Goal: Transaction & Acquisition: Purchase product/service

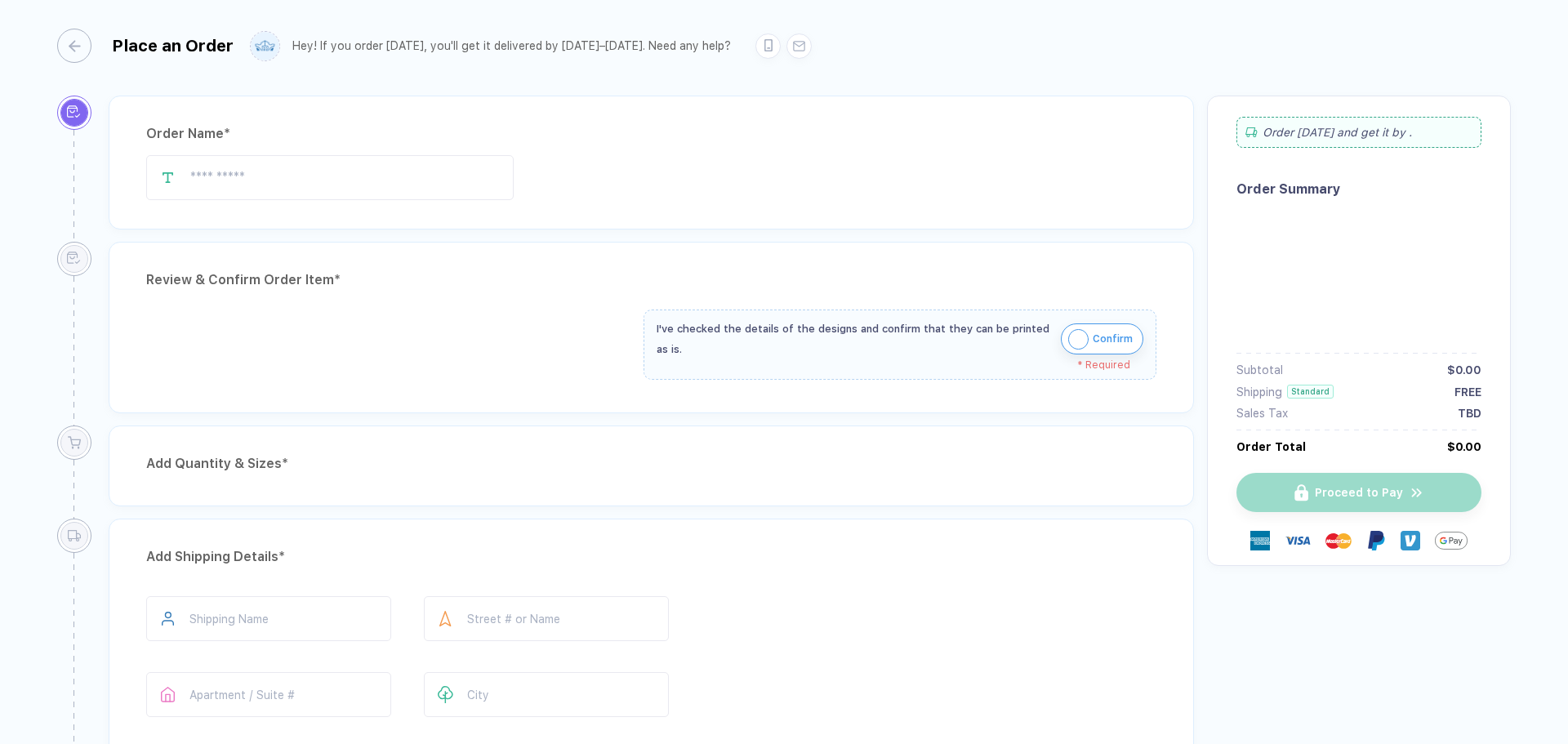
scroll to position [707, 0]
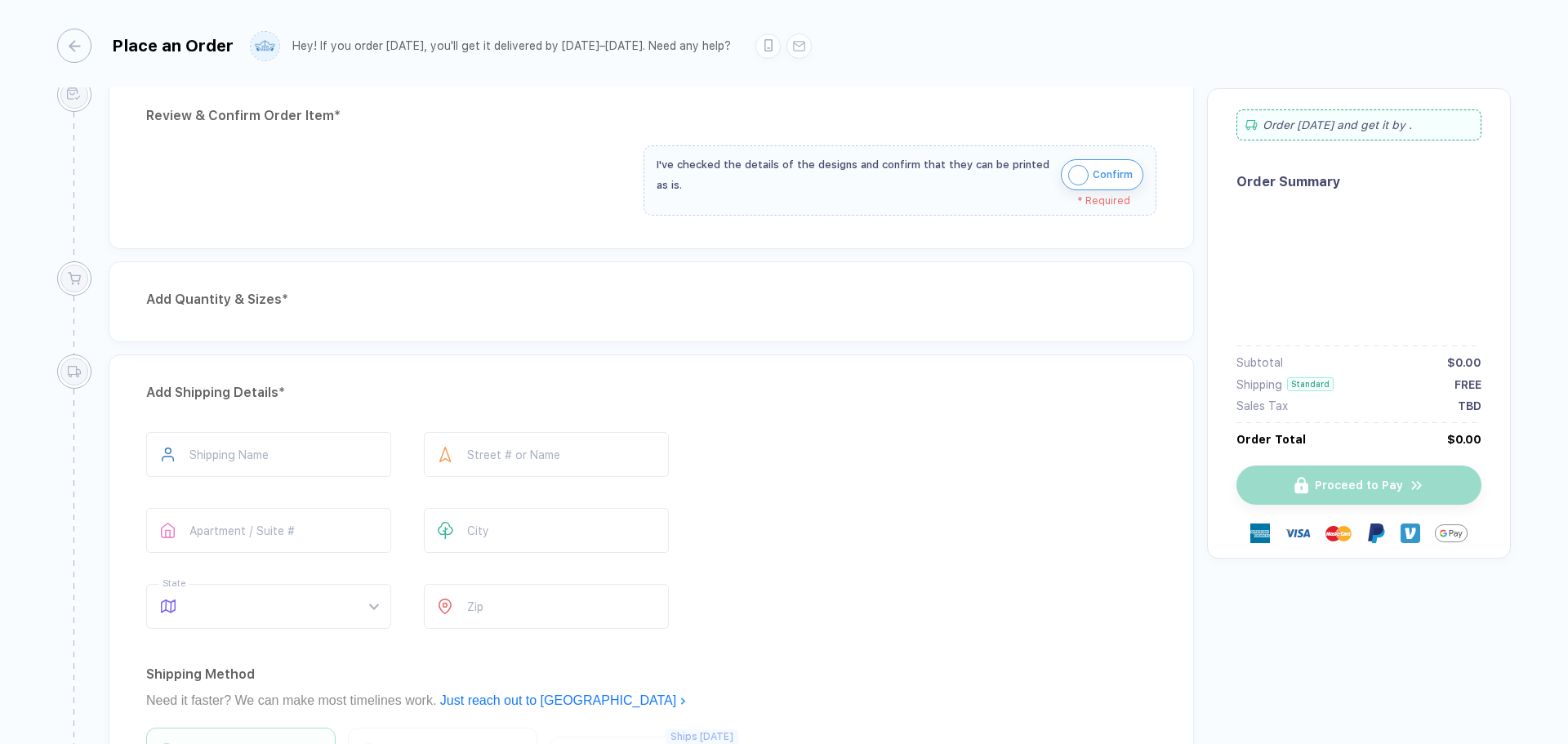
type input "**********"
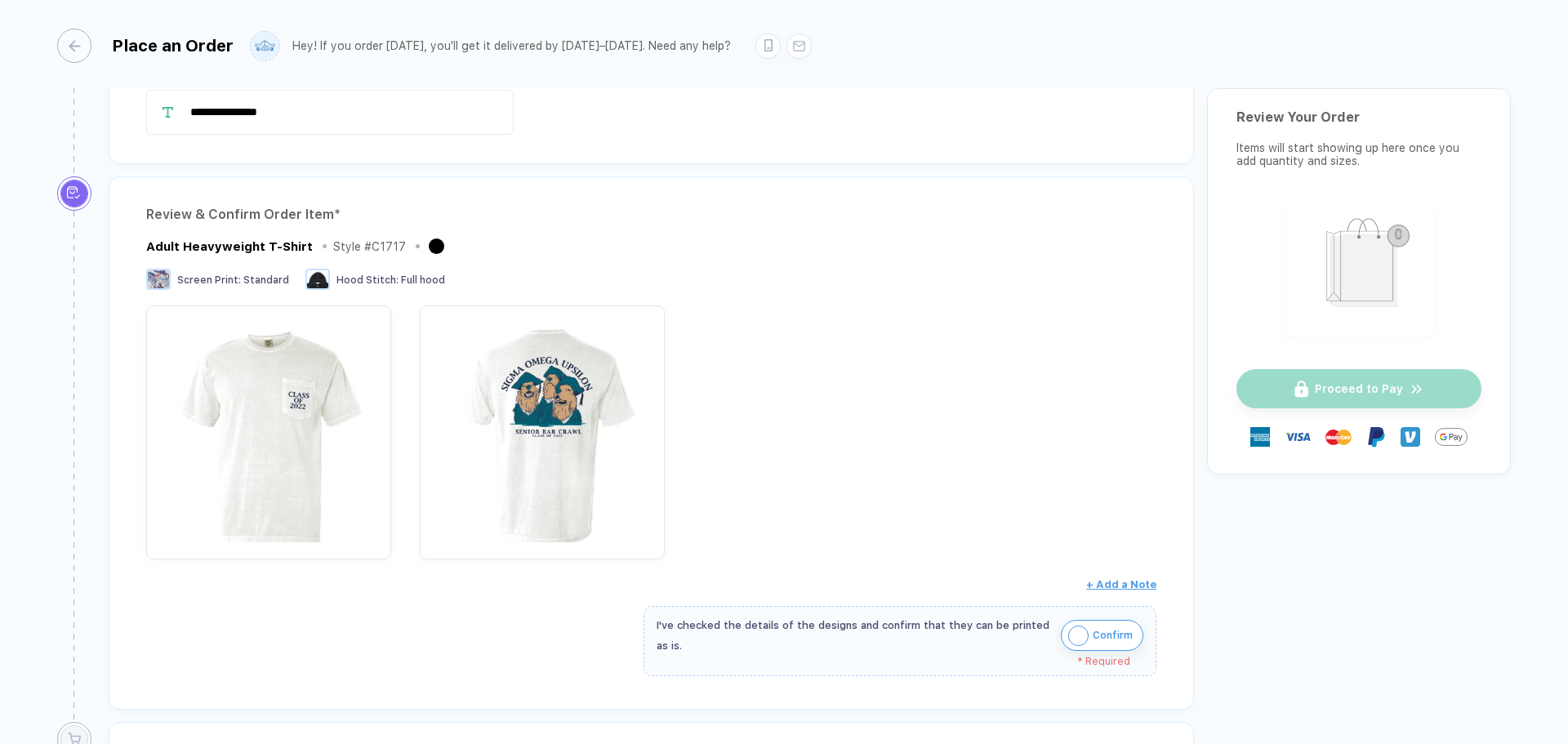
scroll to position [27, 0]
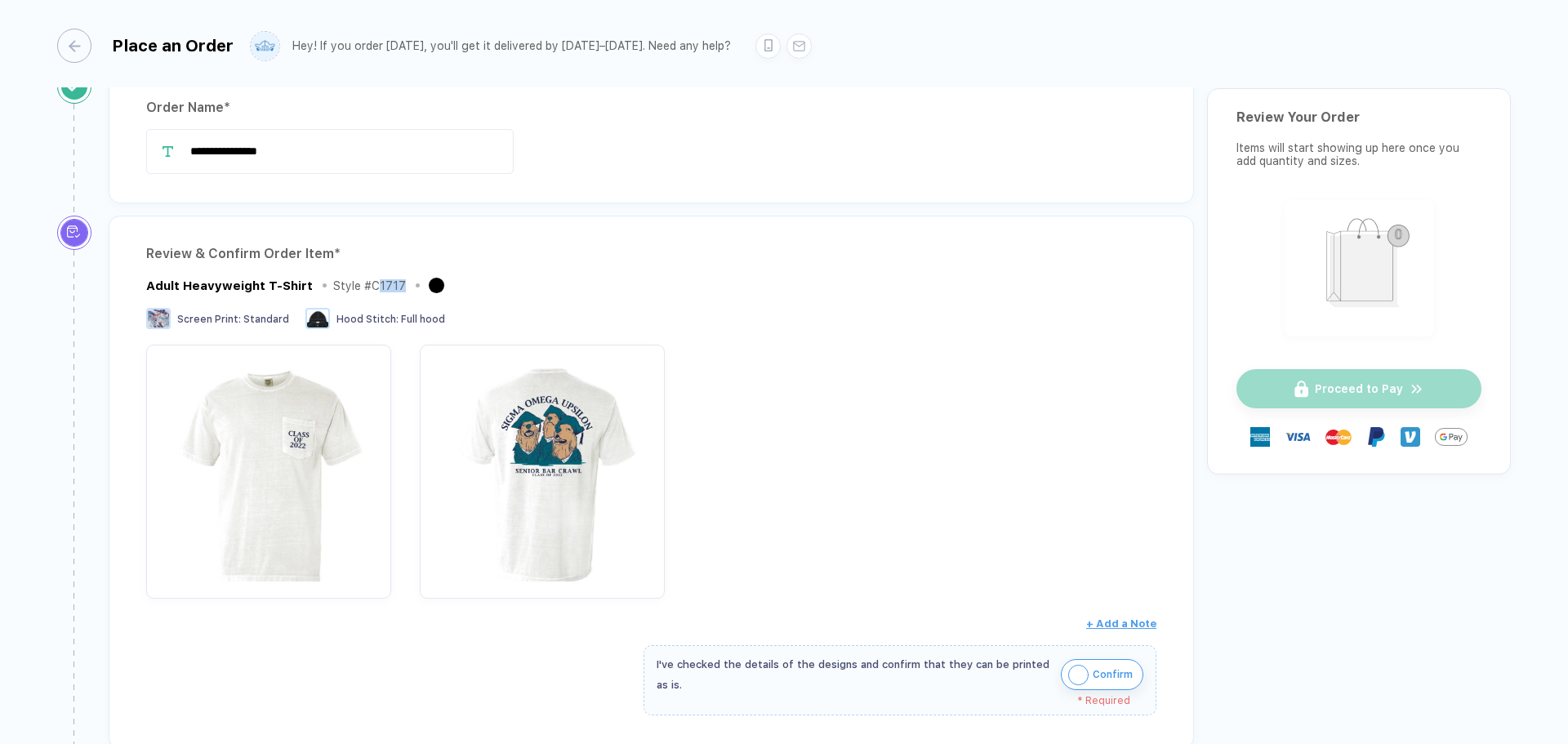
drag, startPoint x: 396, startPoint y: 287, endPoint x: 375, endPoint y: 287, distance: 21.0
click at [375, 287] on div "Style # C1717" at bounding box center [370, 286] width 73 height 13
click at [549, 321] on div "Screen Print : Standard Hood Stitch : Full hood" at bounding box center [651, 320] width 1010 height 25
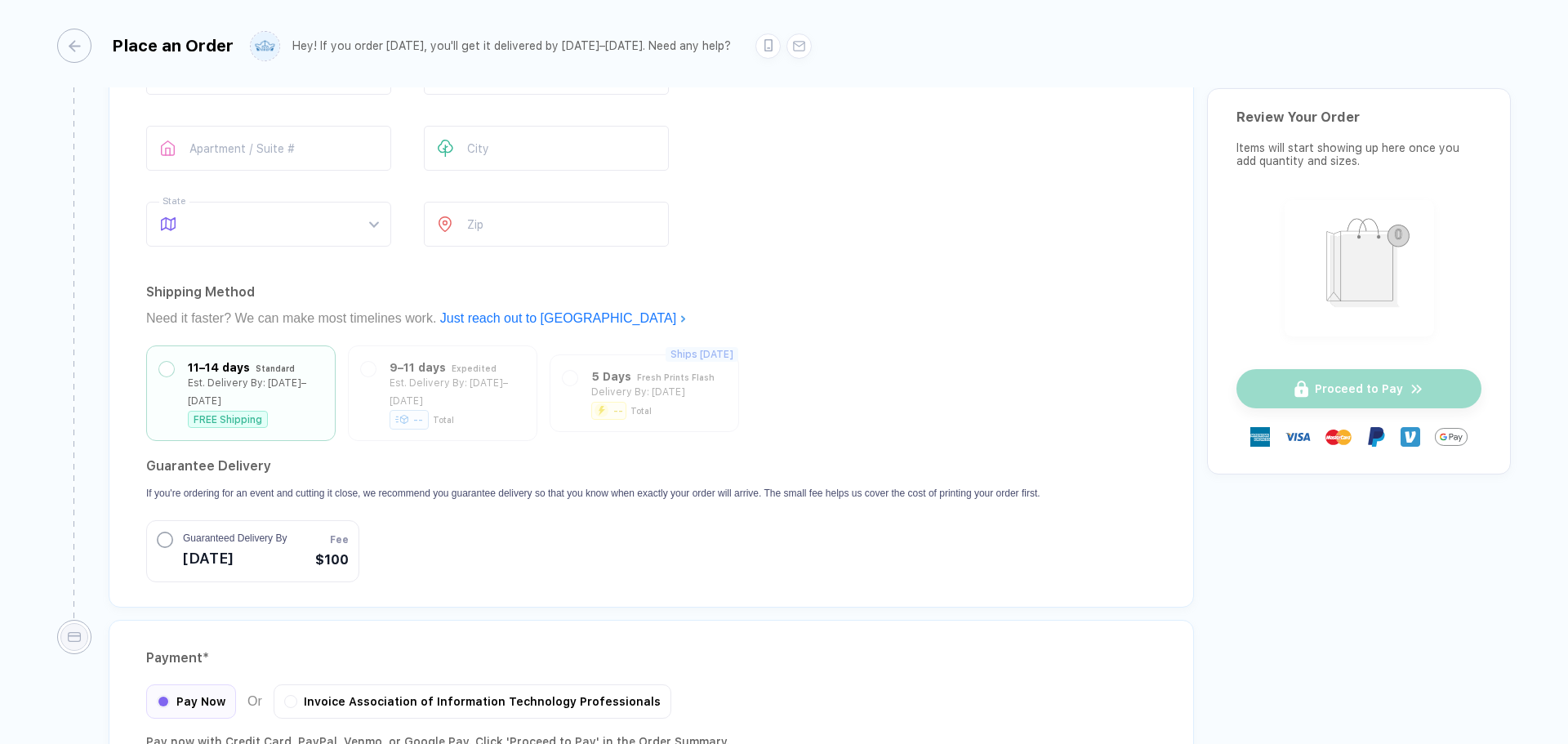
scroll to position [1259, 0]
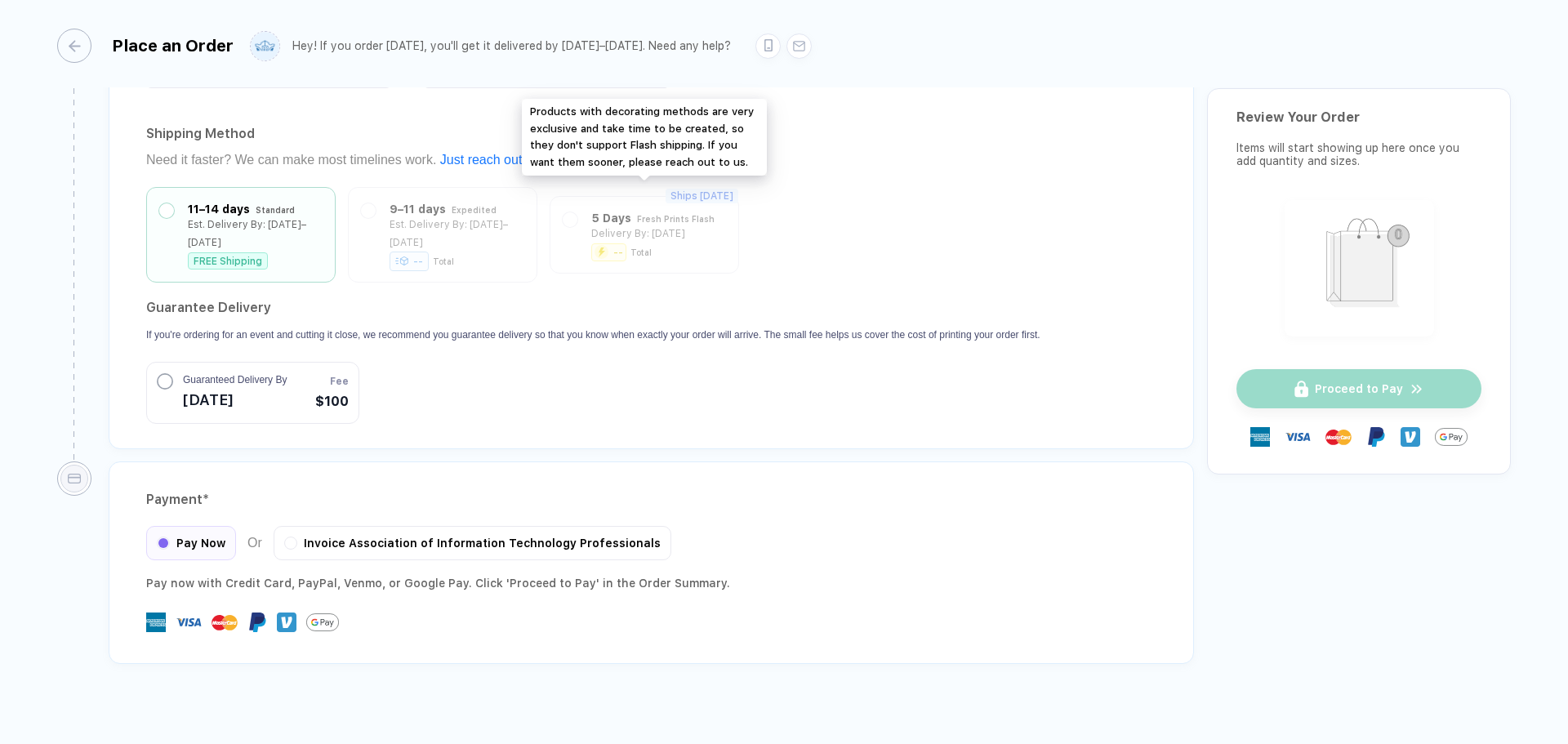
click at [637, 235] on div "Ships [DATE] 5 Days Fresh Prints Flash Delivery By: [DATE] -- Total" at bounding box center [644, 234] width 189 height 78
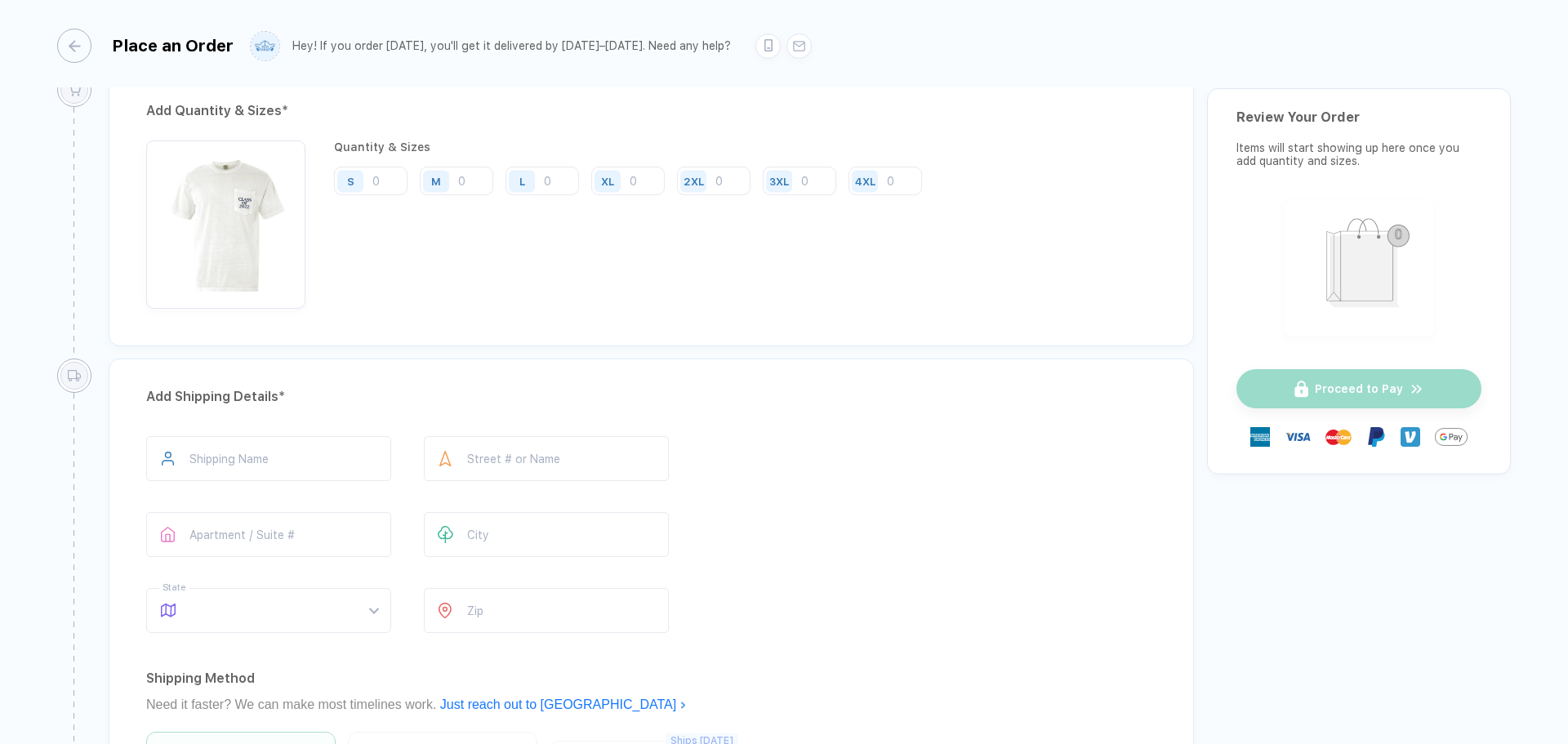
scroll to position [0, 0]
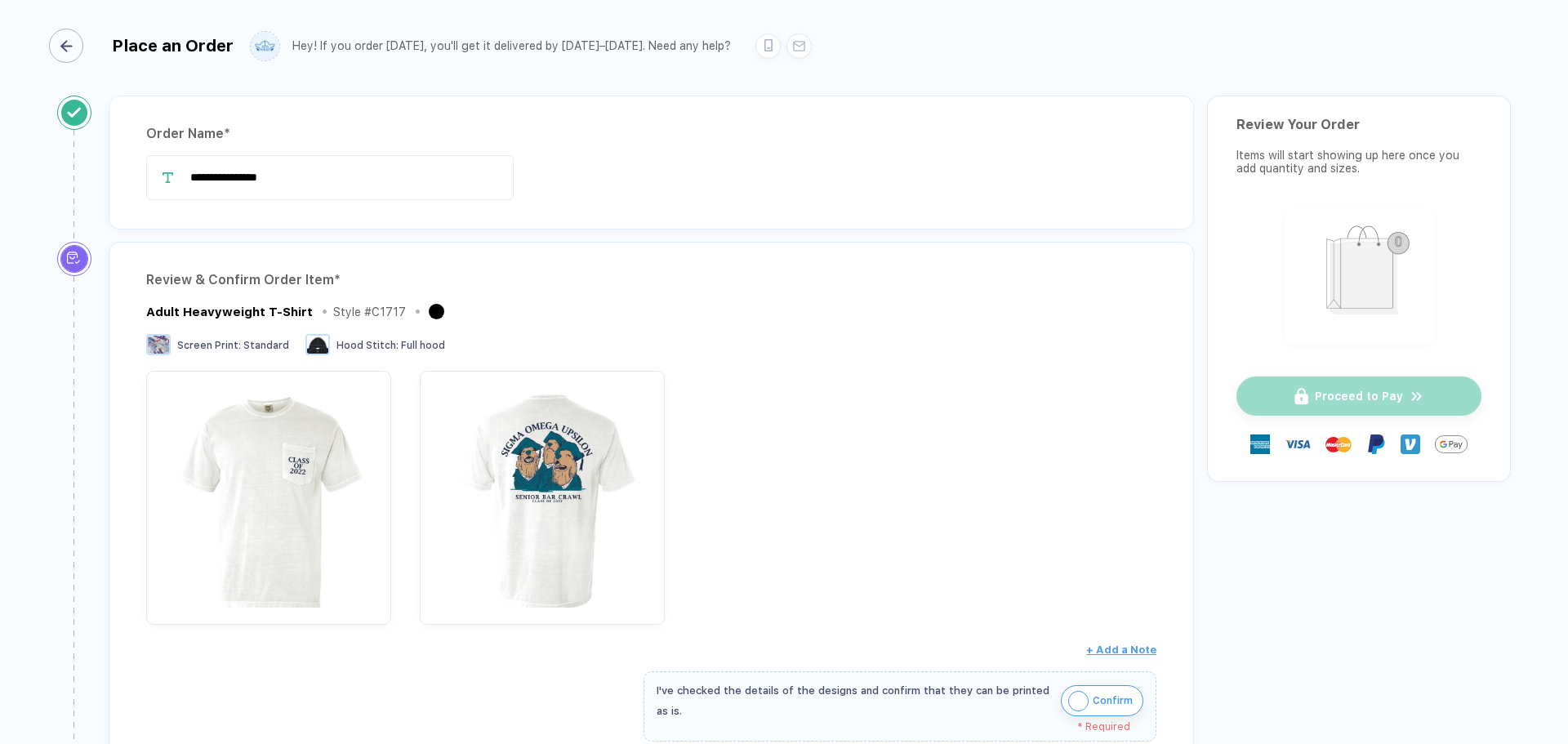
click at [72, 61] on div "button" at bounding box center [67, 46] width 35 height 35
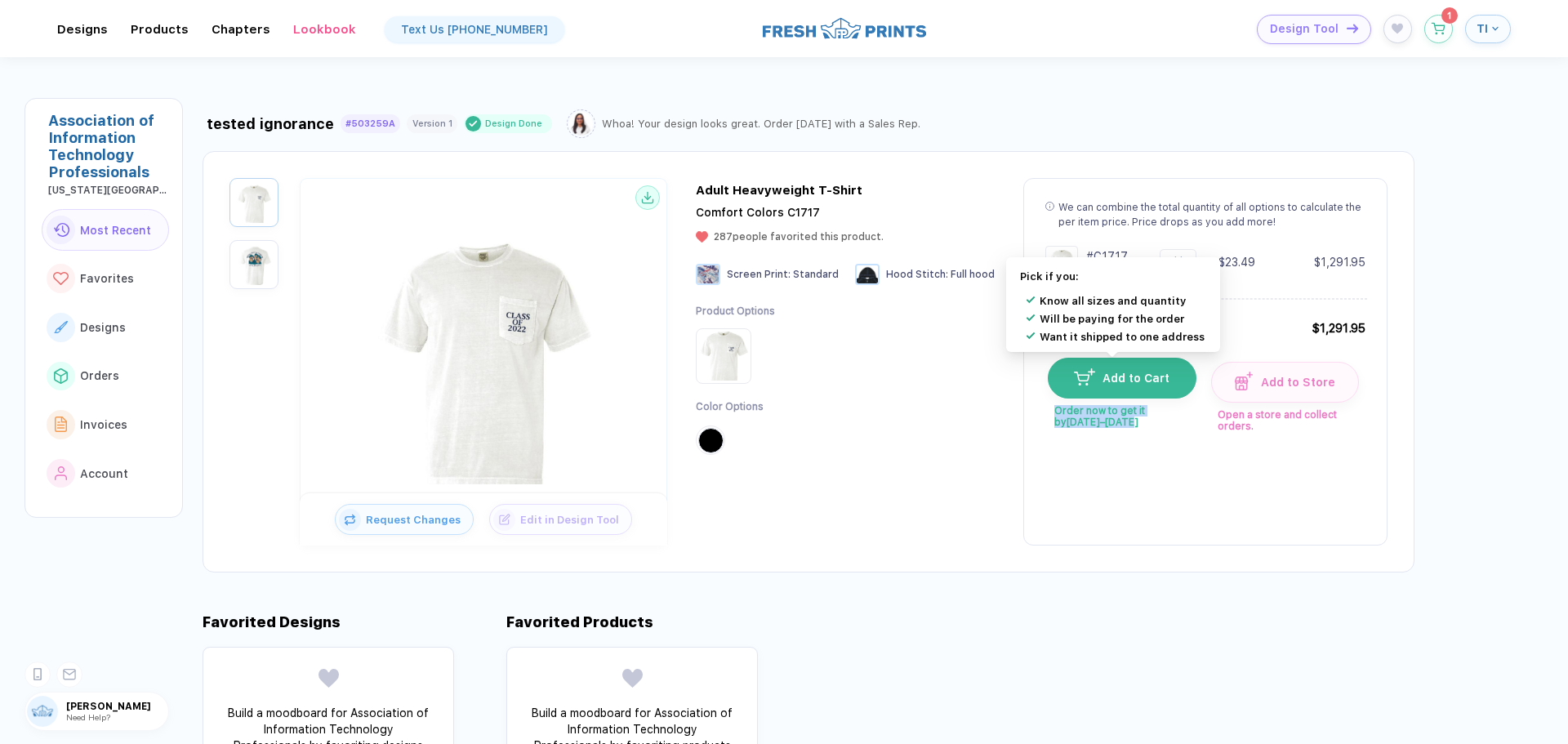
drag, startPoint x: 1102, startPoint y: 426, endPoint x: 1046, endPoint y: 409, distance: 58.5
click at [1048, 409] on span "Order now to get it by [DATE]–[DATE]" at bounding box center [1121, 413] width 147 height 29
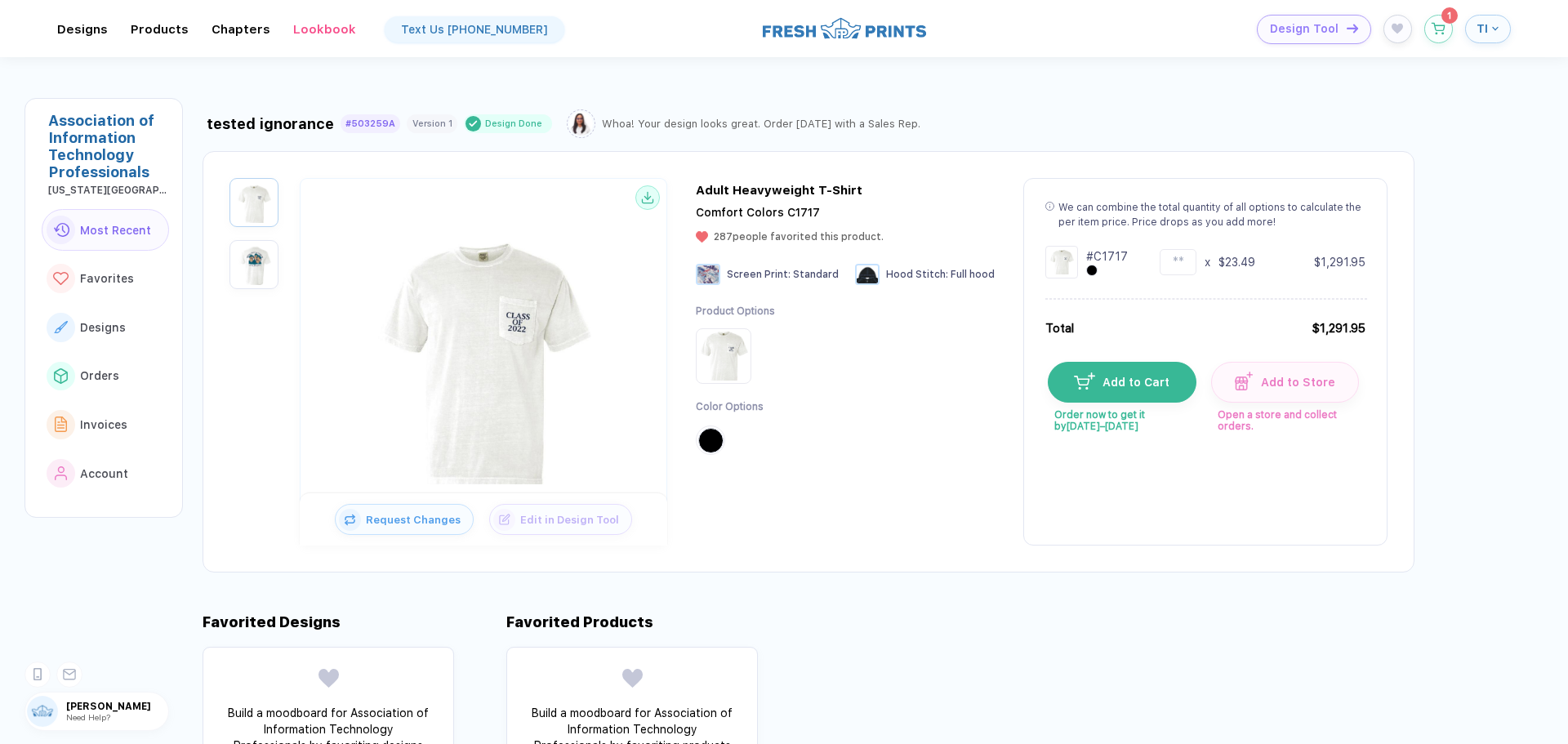
click at [936, 505] on div "Adult Heavyweight T-Shirt Comfort Colors C1717 287 people favorited this produc…" at bounding box center [845, 364] width 299 height 363
drag, startPoint x: 986, startPoint y: 278, endPoint x: 959, endPoint y: 278, distance: 27.0
click at [964, 278] on div "Request Changes Edit in Design Tool Adult Heavyweight T-Shirt Comfort Colors C1…" at bounding box center [809, 361] width 1212 height 421
click at [938, 335] on div "Product Options Color Options" at bounding box center [845, 388] width 299 height 166
drag, startPoint x: 821, startPoint y: 212, endPoint x: 809, endPoint y: 212, distance: 12.0
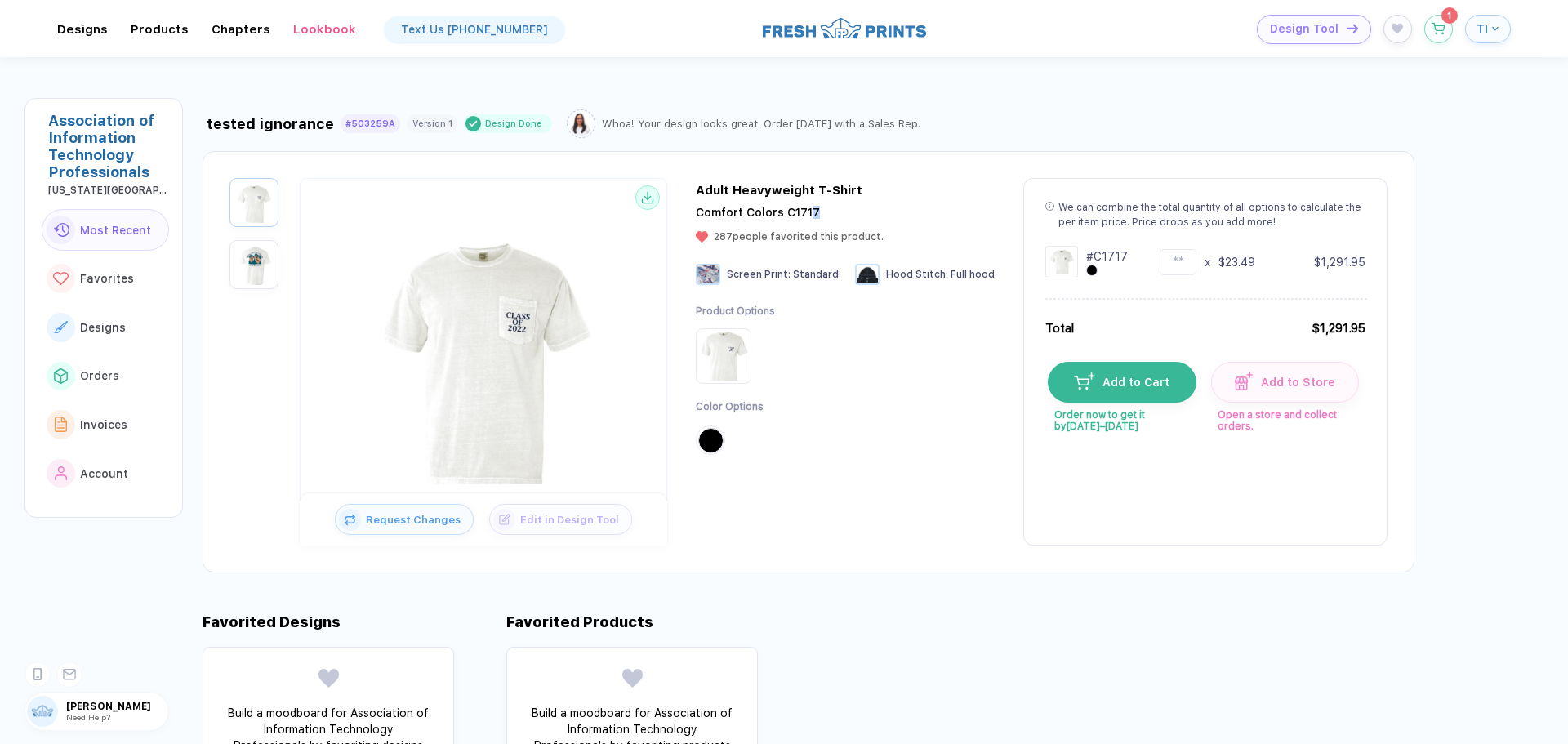
click at [809, 212] on div "Comfort Colors C1717 287 people favorited this product." at bounding box center [789, 224] width 187 height 37
click at [827, 335] on div "Product Options Color Options" at bounding box center [845, 388] width 299 height 166
drag, startPoint x: 977, startPoint y: 269, endPoint x: 881, endPoint y: 267, distance: 96.0
click at [881, 267] on div "Request Changes Edit in Design Tool Adult Heavyweight T-Shirt Comfort Colors C1…" at bounding box center [809, 361] width 1212 height 421
click at [901, 310] on div "Product Options Color Options" at bounding box center [845, 388] width 299 height 166
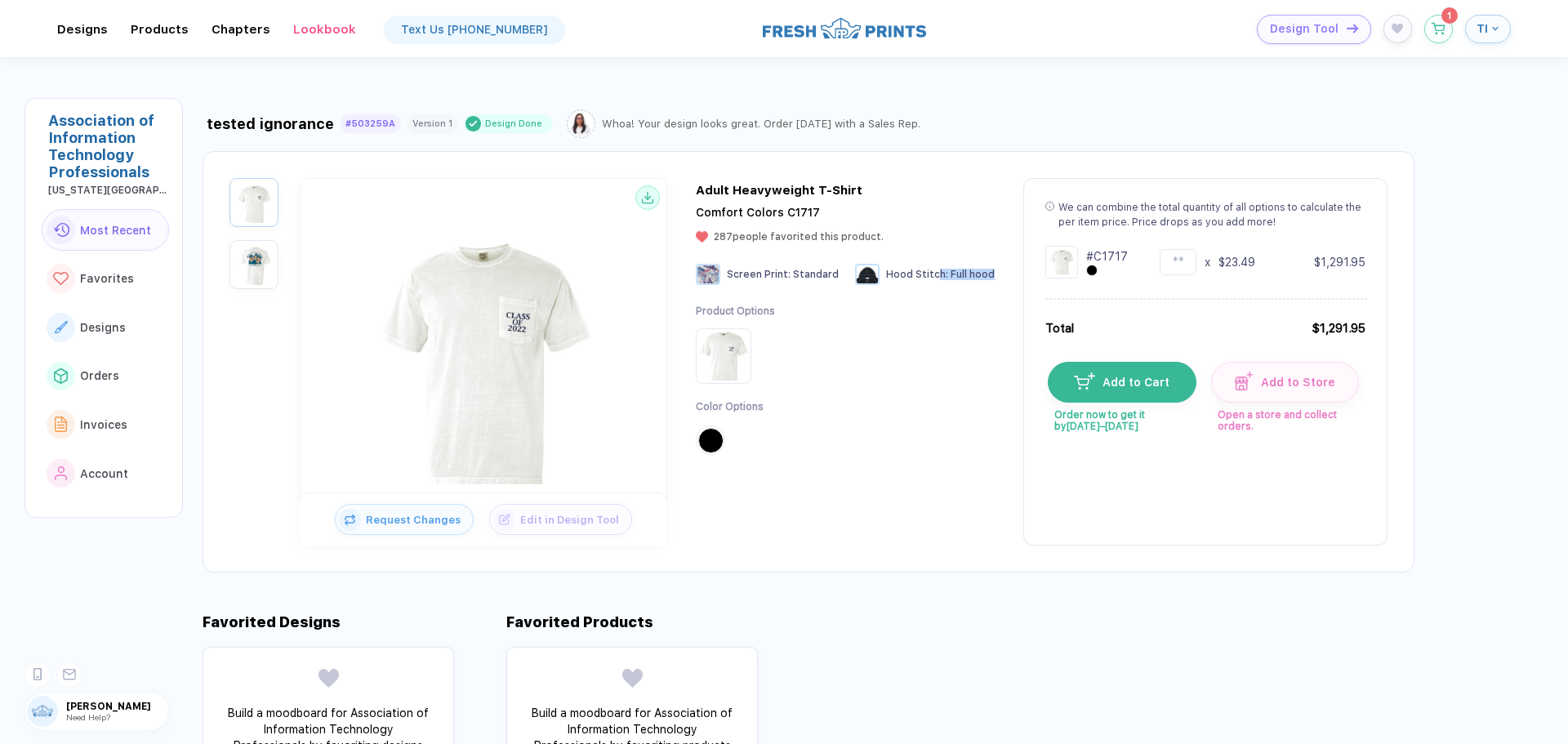
drag, startPoint x: 987, startPoint y: 273, endPoint x: 933, endPoint y: 273, distance: 54.0
click at [933, 273] on div "Request Changes Edit in Design Tool Adult Heavyweight T-Shirt Comfort Colors C1…" at bounding box center [809, 361] width 1212 height 421
click at [923, 318] on div "Product Options Color Options" at bounding box center [845, 388] width 299 height 166
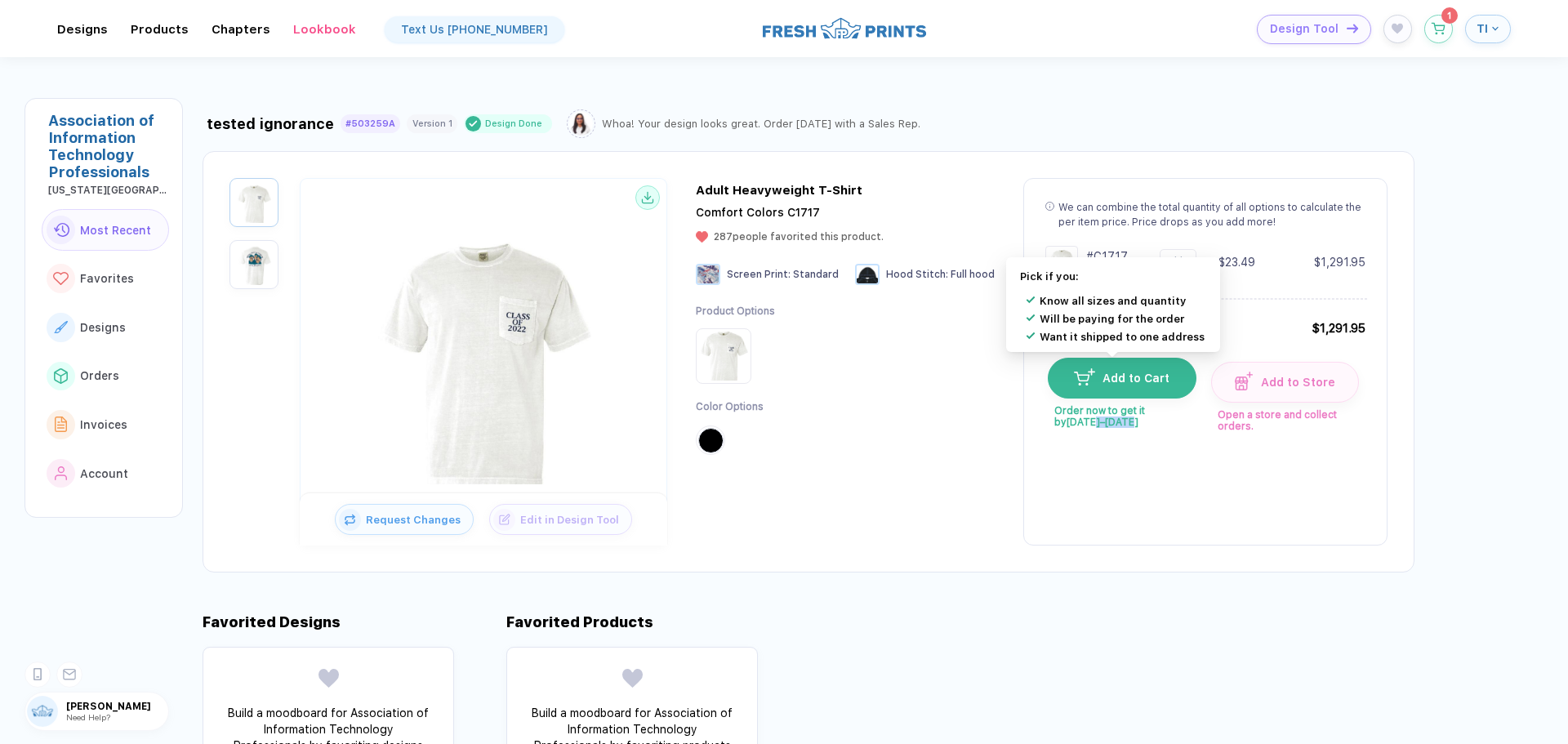
drag, startPoint x: 1073, startPoint y: 425, endPoint x: 1049, endPoint y: 424, distance: 24.0
click at [1049, 424] on span "Order now to get it by [DATE]–[DATE]" at bounding box center [1121, 413] width 147 height 29
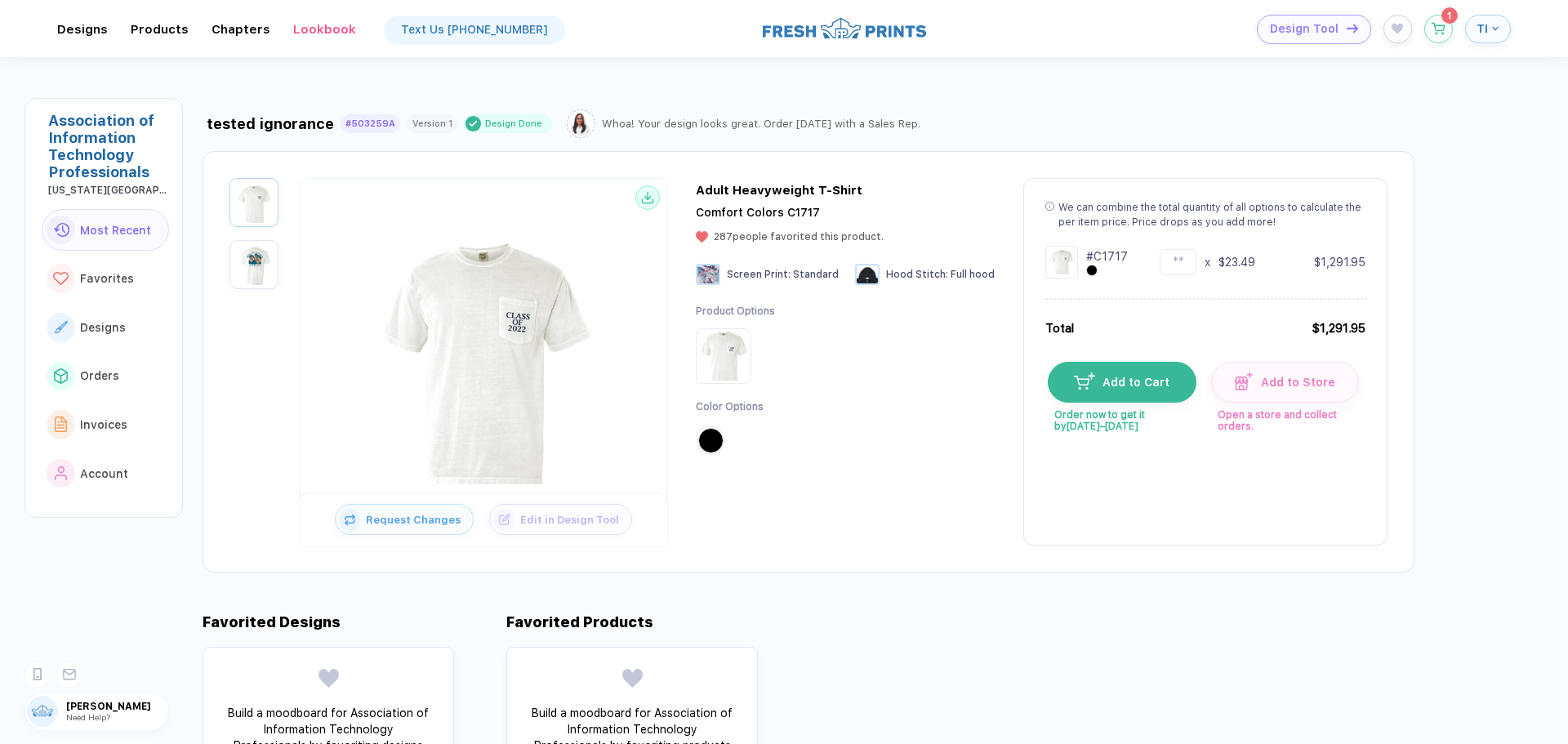
click at [987, 533] on div "Request Changes Edit in Design Tool Adult Heavyweight T-Shirt Comfort Colors C1…" at bounding box center [809, 361] width 1212 height 421
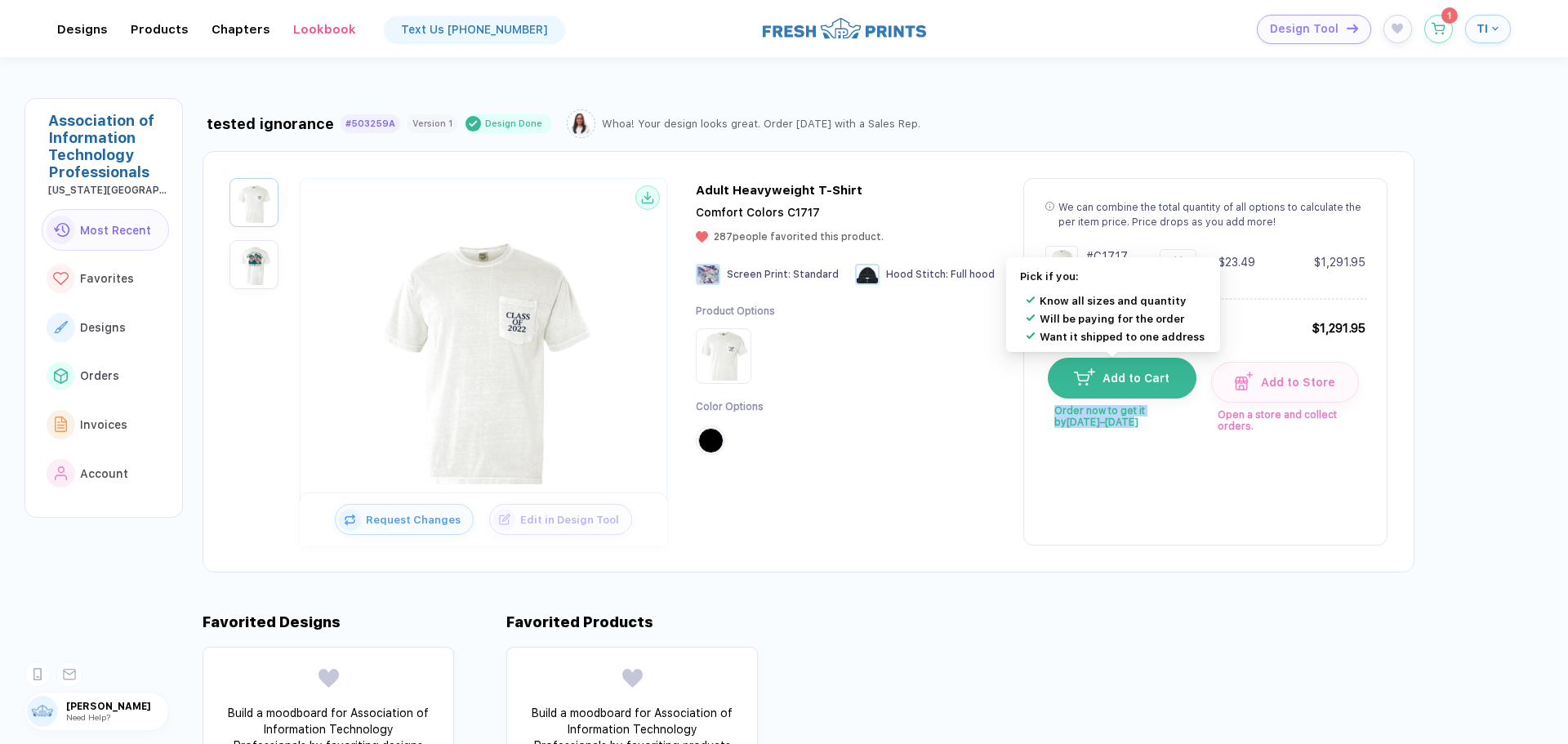
drag, startPoint x: 1100, startPoint y: 420, endPoint x: 1042, endPoint y: 415, distance: 58.2
click at [1048, 415] on span "Order now to get it by [DATE]–[DATE]" at bounding box center [1121, 413] width 147 height 29
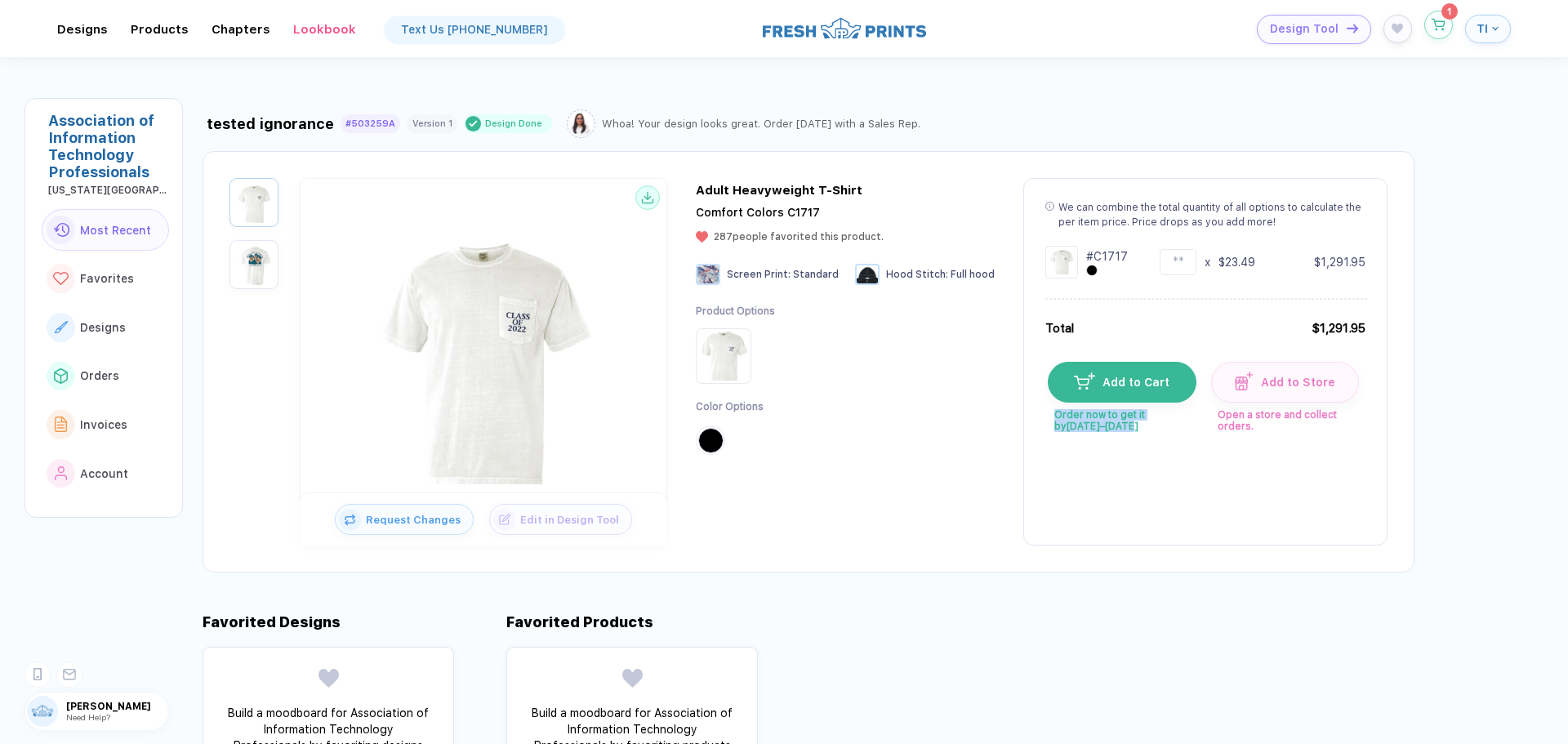
click at [1437, 32] on button "button" at bounding box center [1438, 25] width 28 height 28
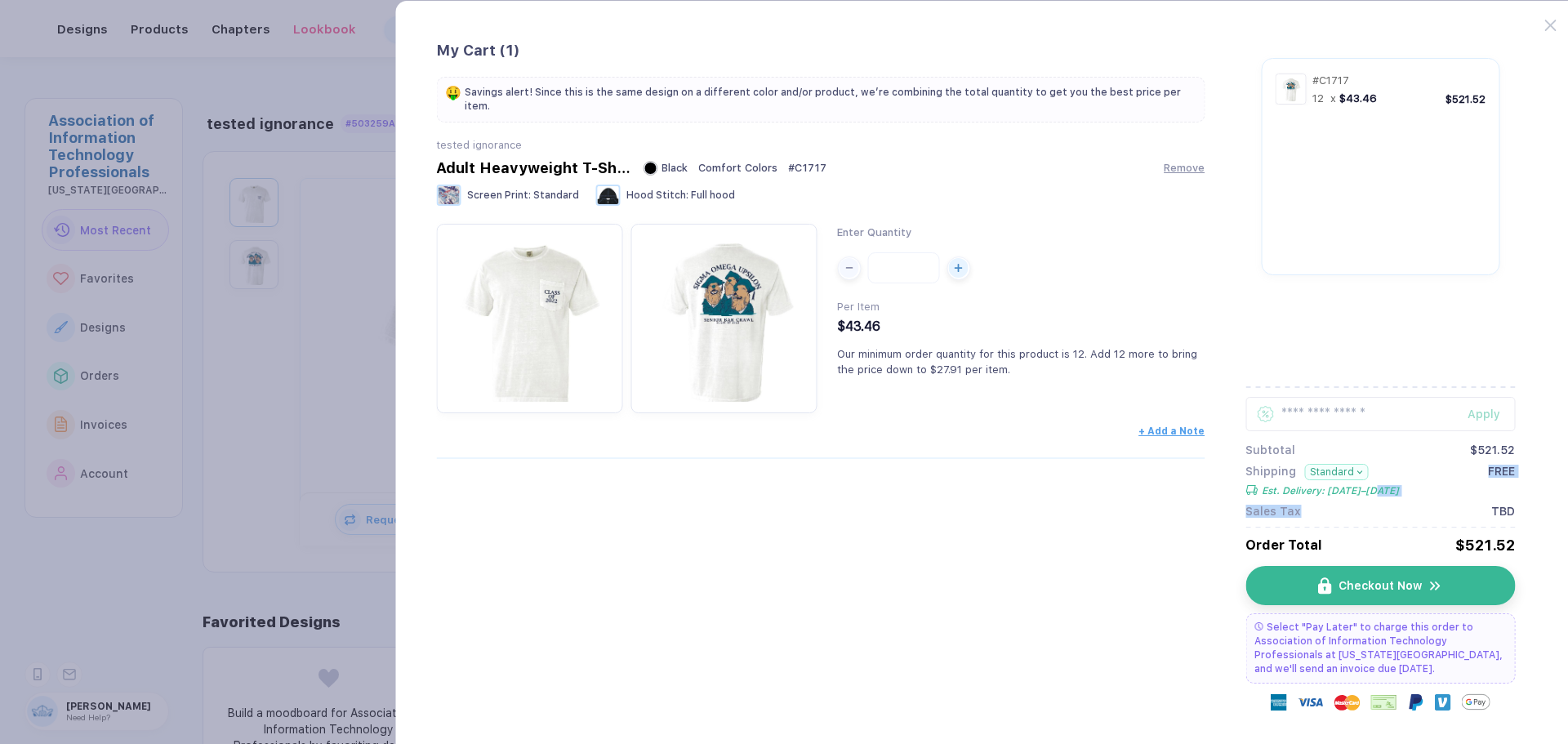
drag, startPoint x: 1381, startPoint y: 486, endPoint x: 1321, endPoint y: 504, distance: 62.6
click at [1321, 504] on div "Apply Subtotal $521.52 Shipping Standard Est. Delivery: [DATE]–[DATE] FREE Sale…" at bounding box center [1381, 457] width 270 height 121
click at [1363, 503] on div "Apply Subtotal $521.52 Shipping Standard Est. Delivery: [DATE]–[DATE] FREE Sale…" at bounding box center [1381, 457] width 270 height 121
click at [1395, 570] on button "Checkout Now" at bounding box center [1387, 585] width 270 height 39
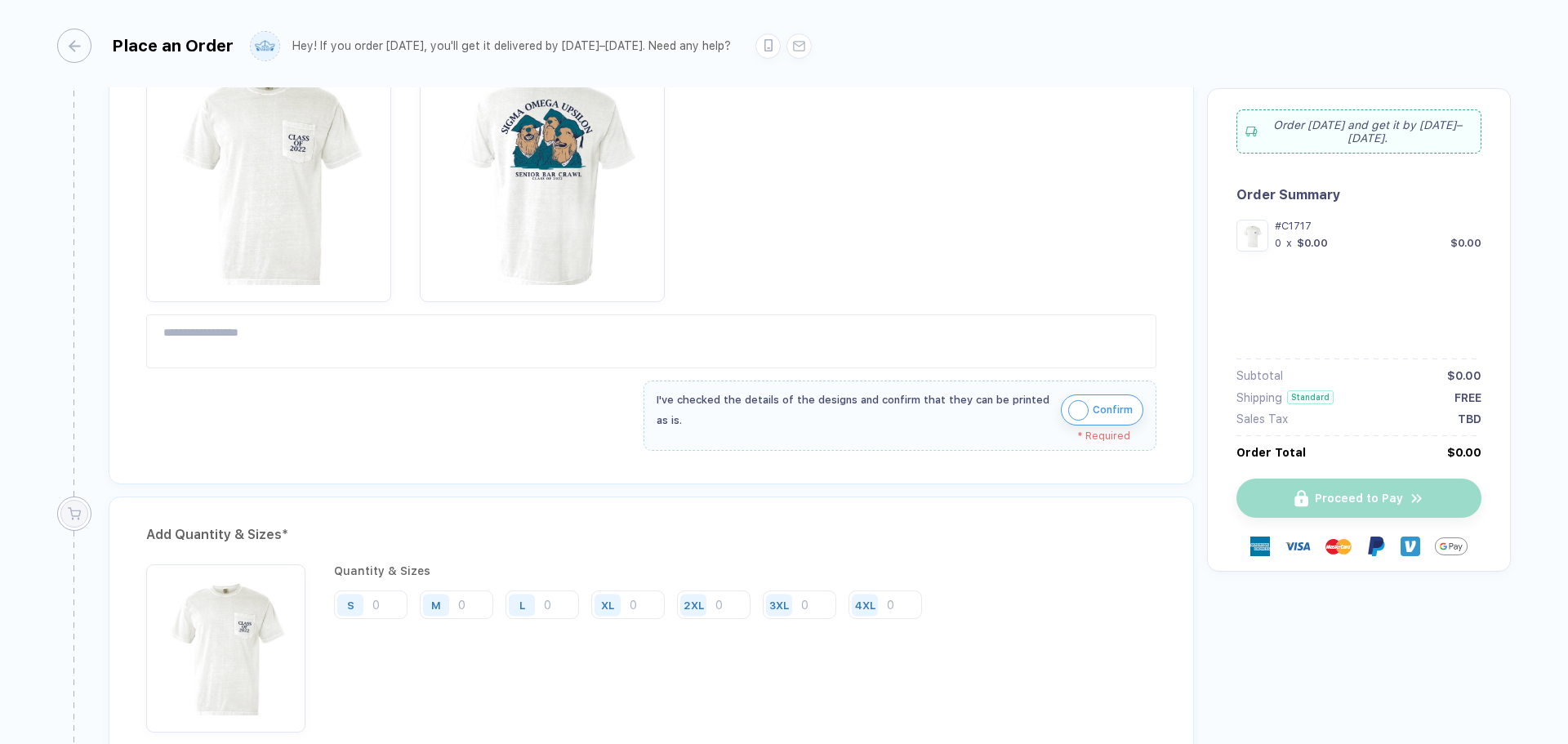
type input "**********"
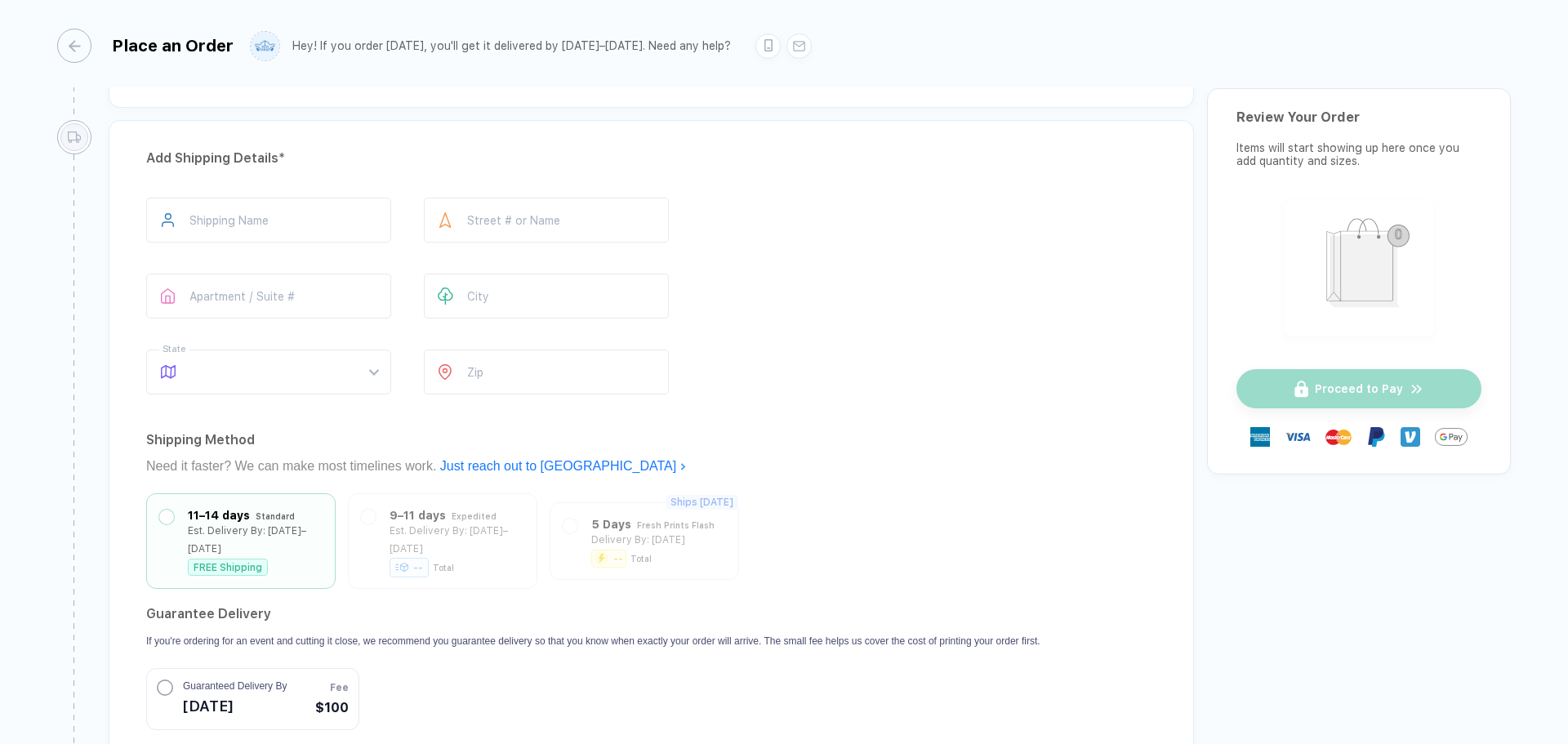
scroll to position [1089, 0]
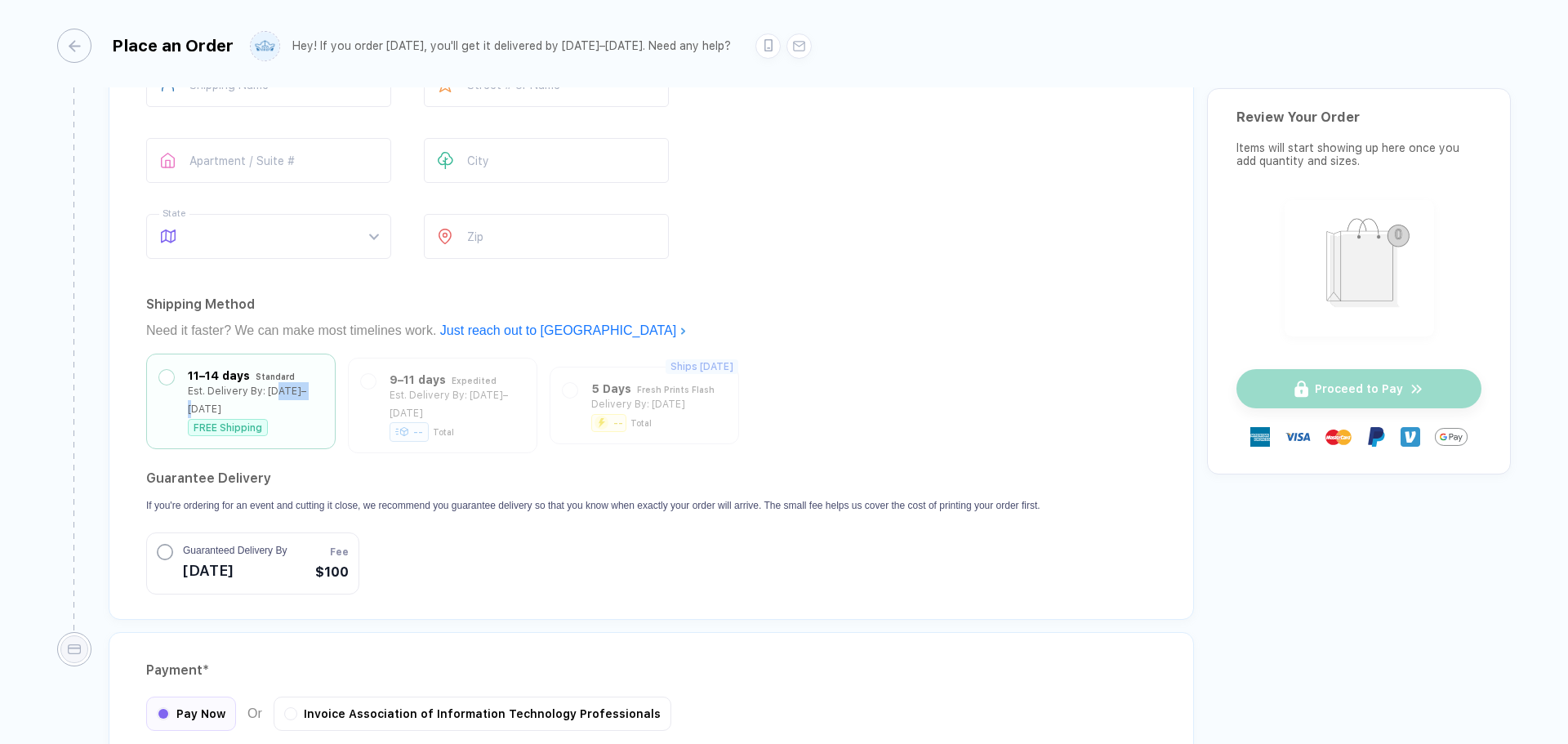
drag, startPoint x: 308, startPoint y: 398, endPoint x: 287, endPoint y: 410, distance: 24.2
click at [279, 398] on div "Est. Delivery By: [DATE]–[DATE]" at bounding box center [254, 399] width 134 height 36
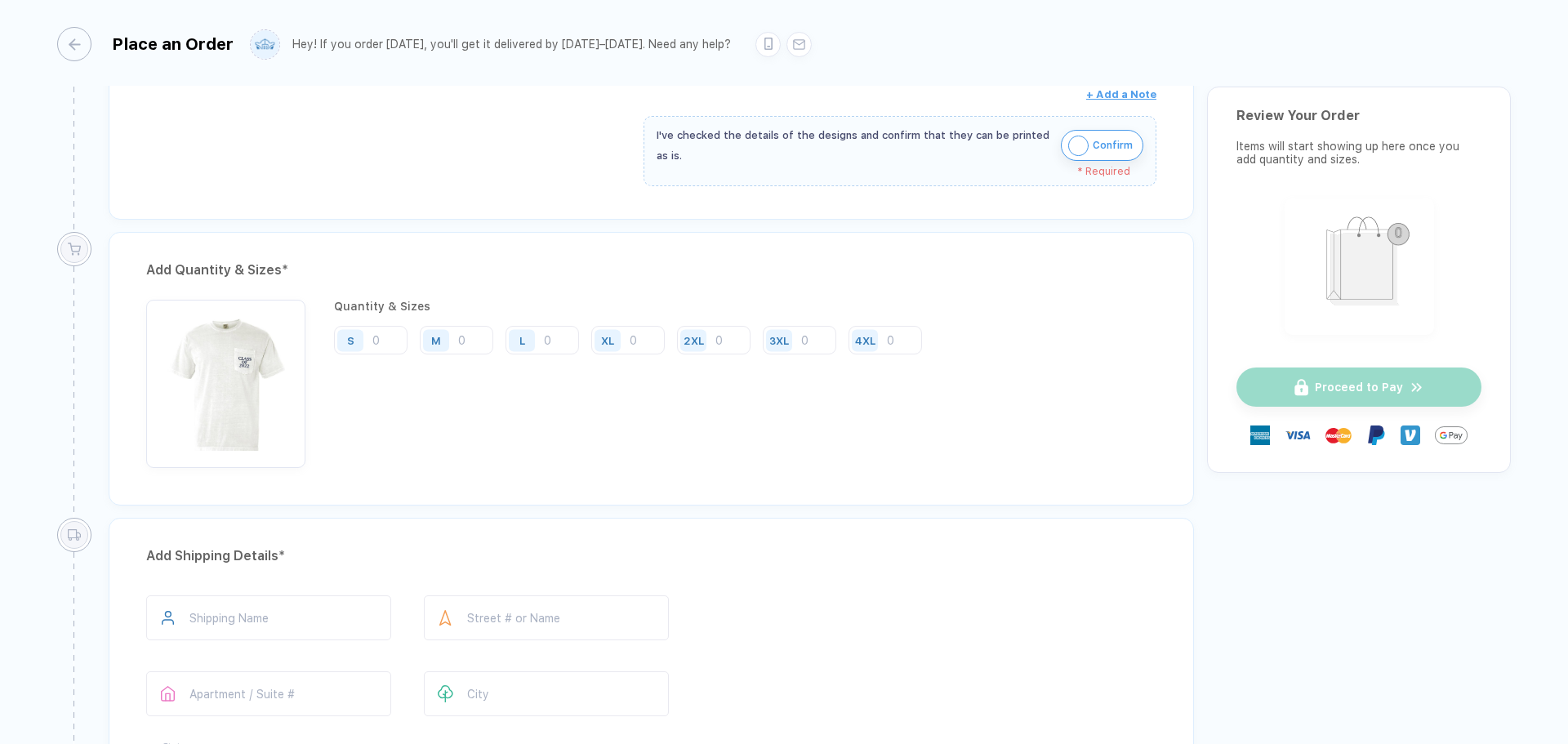
click at [393, 462] on div "Add Quantity & Sizes * Quantity & Sizes S M L XL 2XL 3XL 4XL" at bounding box center [651, 375] width 1111 height 286
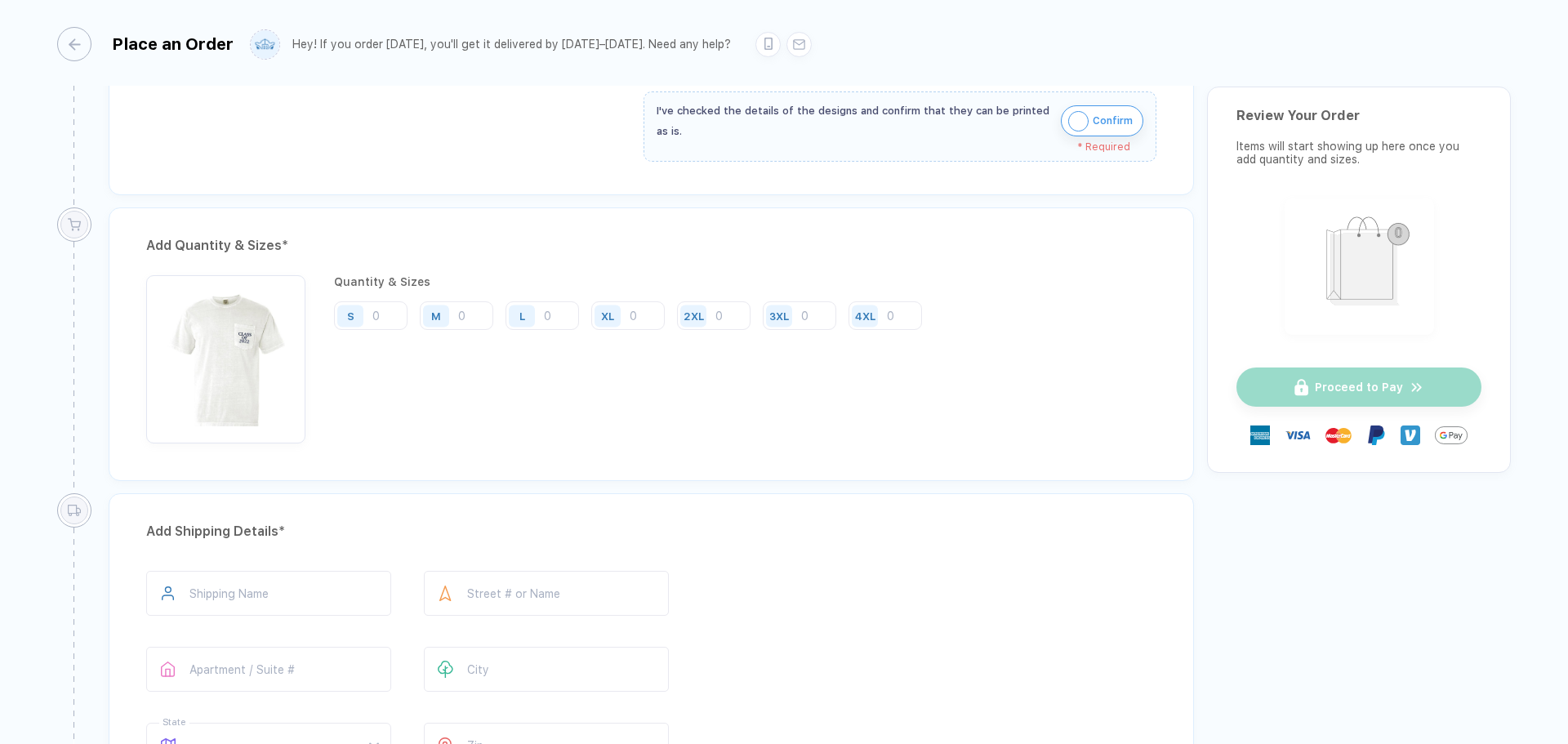
scroll to position [413, 0]
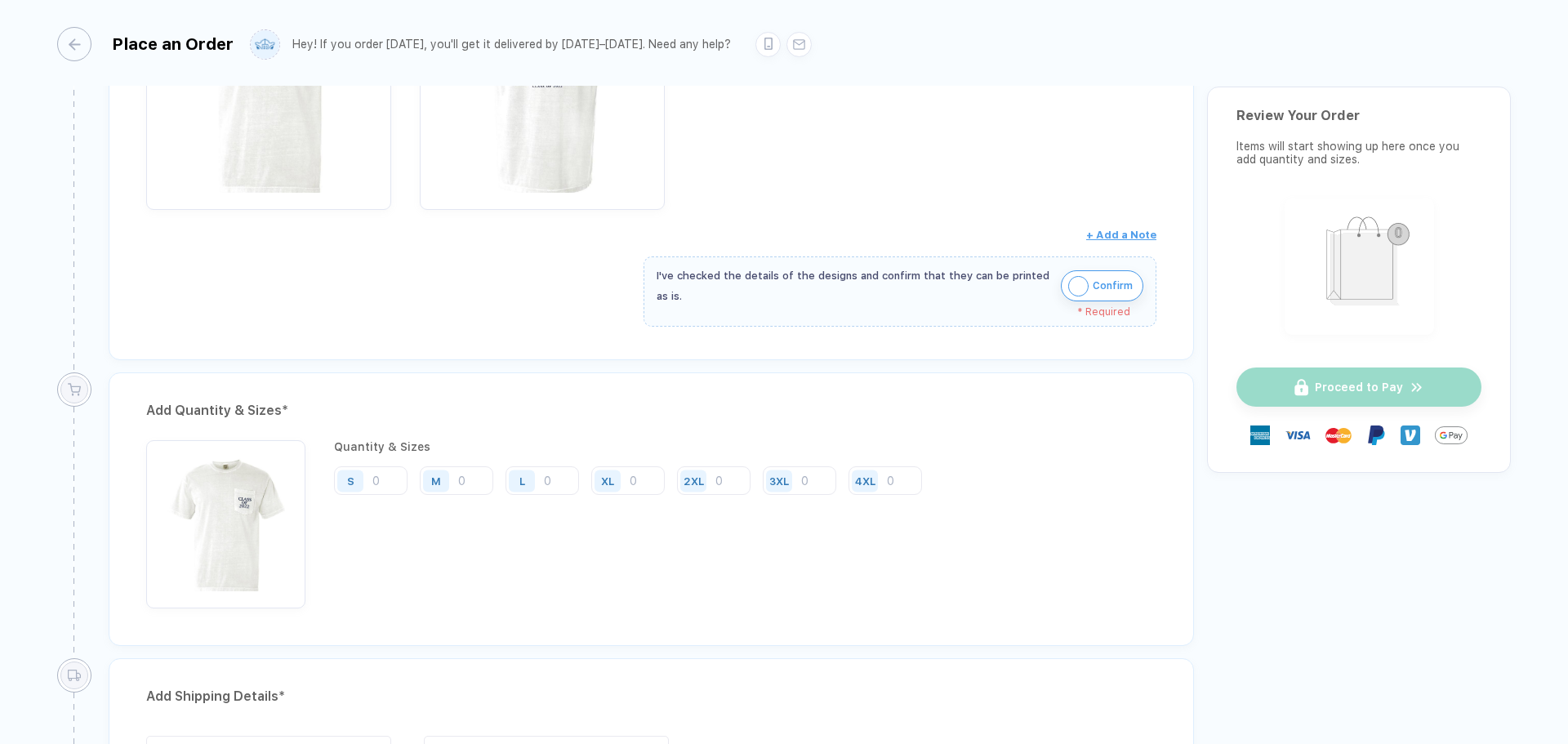
click at [475, 501] on div "Quantity & Sizes S M L XL 2XL 3XL 4XL" at bounding box center [634, 525] width 601 height 168
click at [474, 479] on input "number" at bounding box center [456, 480] width 73 height 28
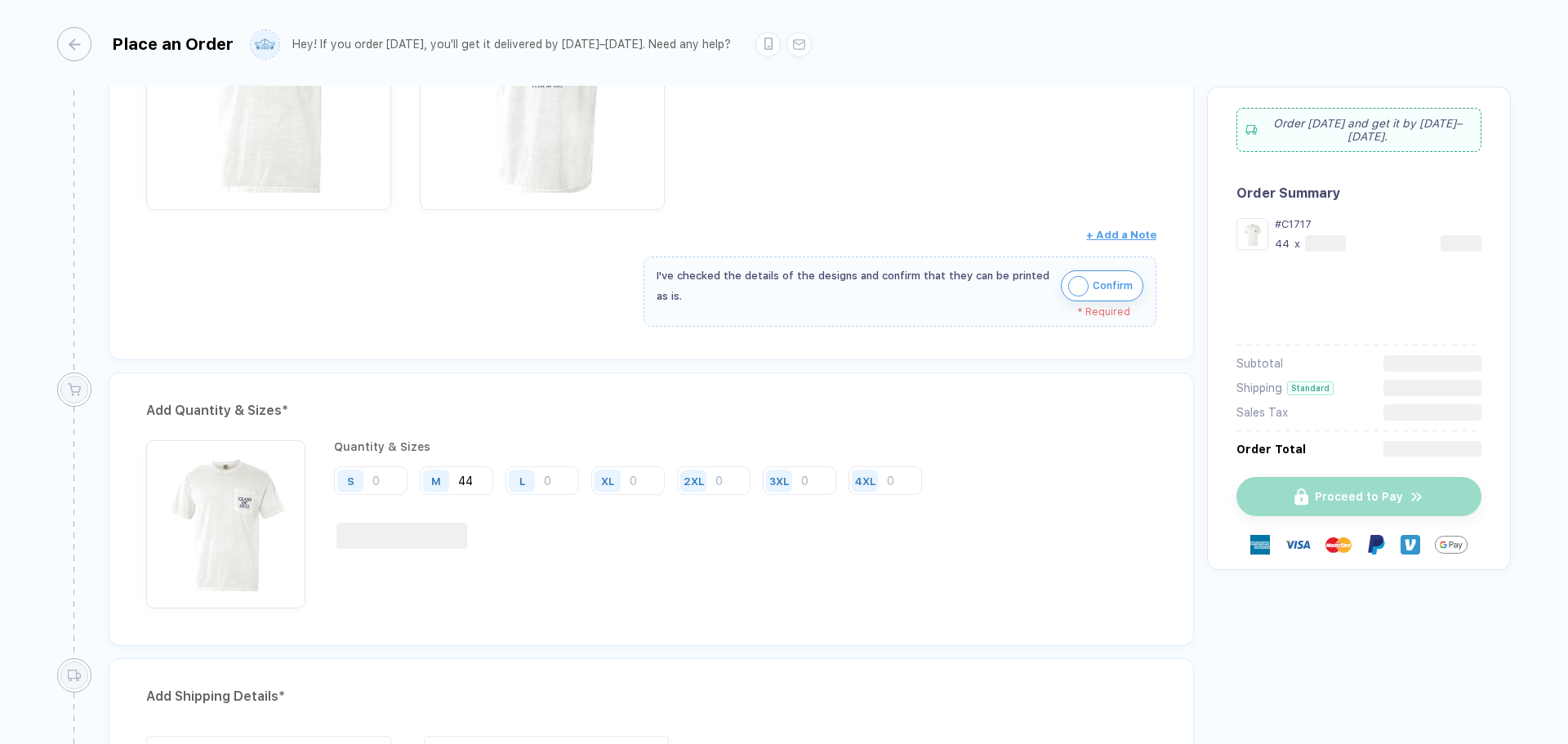
type input "44"
click at [1072, 285] on img "button" at bounding box center [1079, 286] width 20 height 20
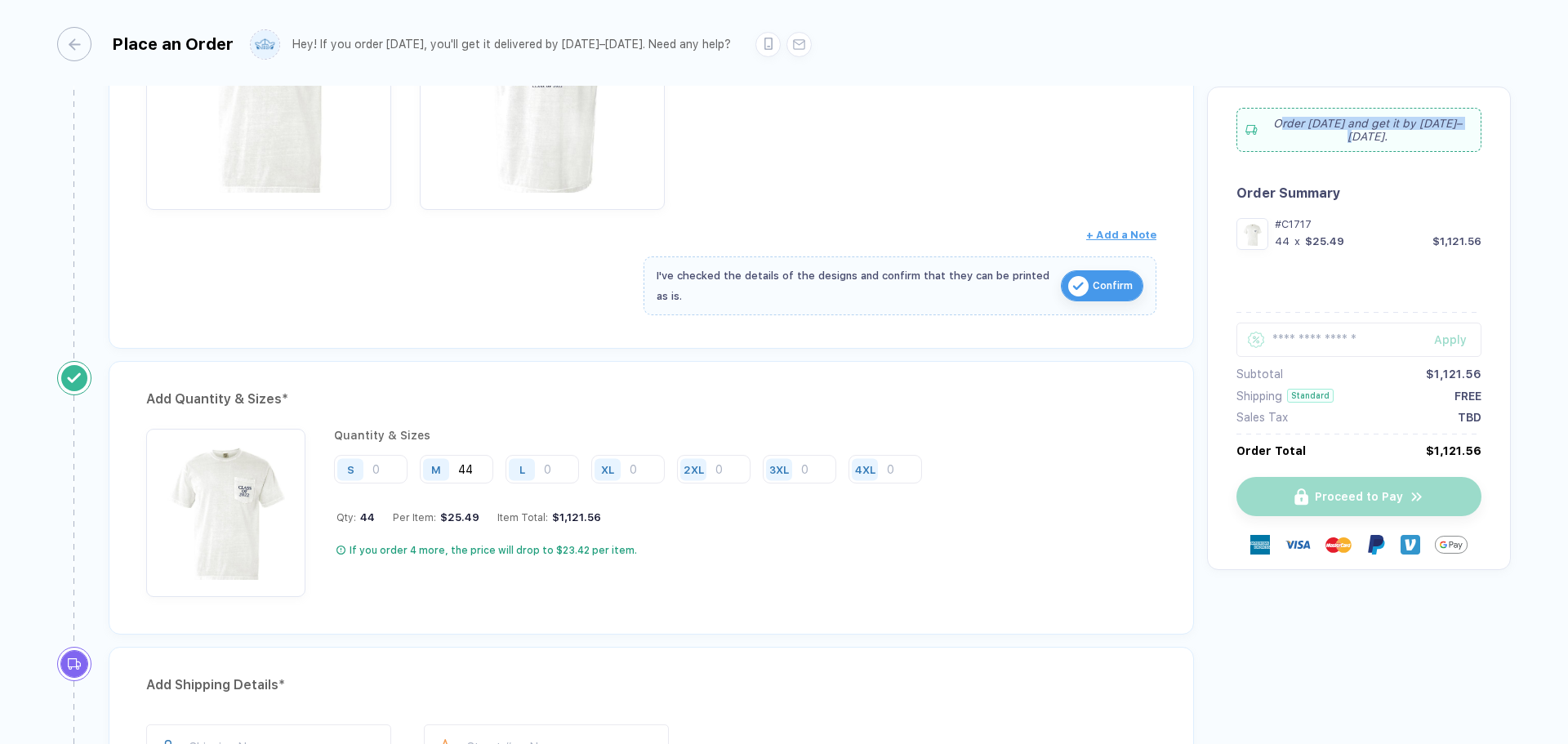
drag, startPoint x: 1459, startPoint y: 127, endPoint x: 1422, endPoint y: 122, distance: 37.3
click at [1422, 122] on div "Order [DATE] and get it by [DATE]–[DATE] ." at bounding box center [1360, 130] width 245 height 44
drag, startPoint x: 600, startPoint y: 47, endPoint x: 582, endPoint y: 44, distance: 18.2
click at [582, 44] on div "Hey! If you order [DATE], you'll get it delivered by [DATE]–[DATE]. Need any he…" at bounding box center [512, 44] width 439 height 14
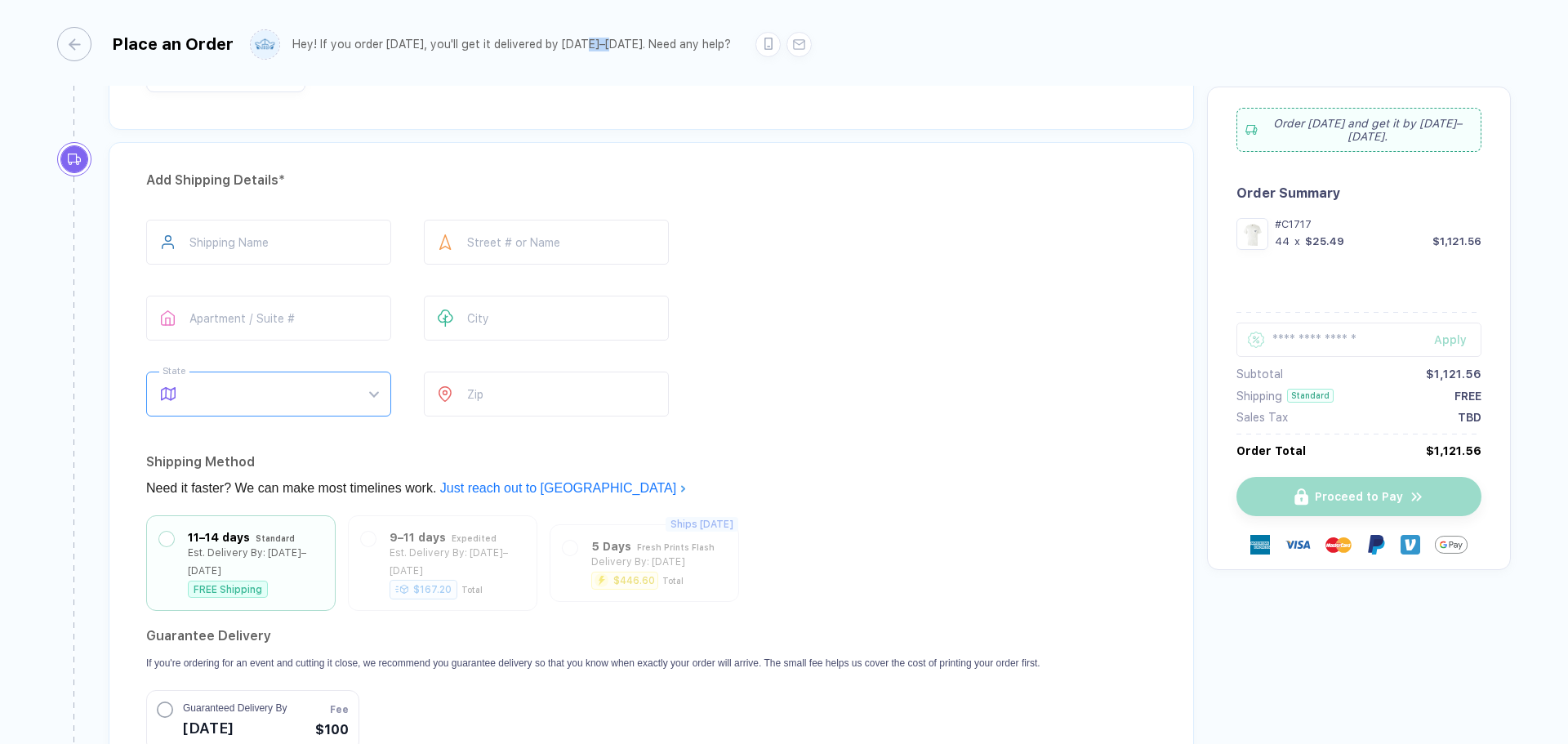
scroll to position [958, 0]
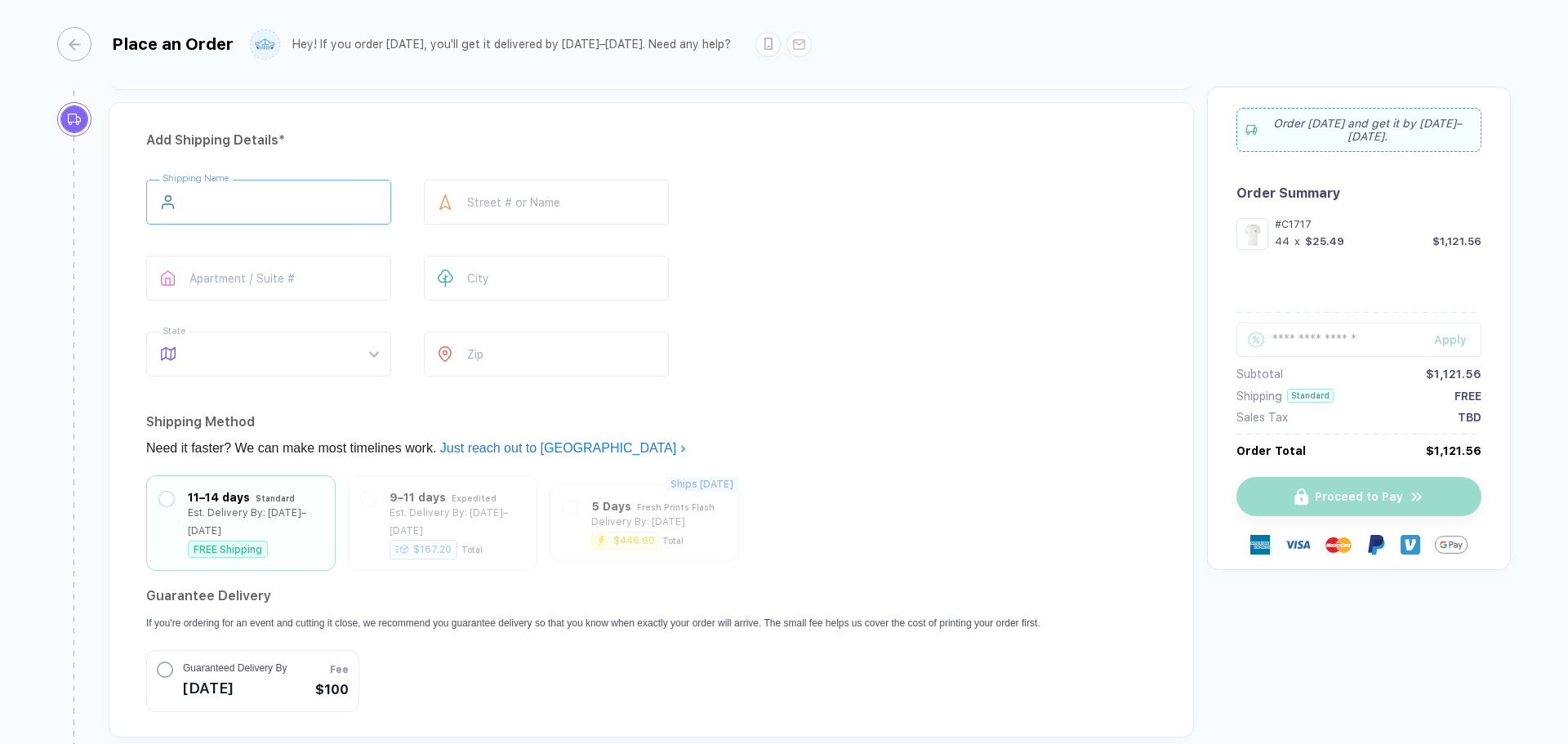
click at [310, 216] on input "text" at bounding box center [269, 202] width 245 height 45
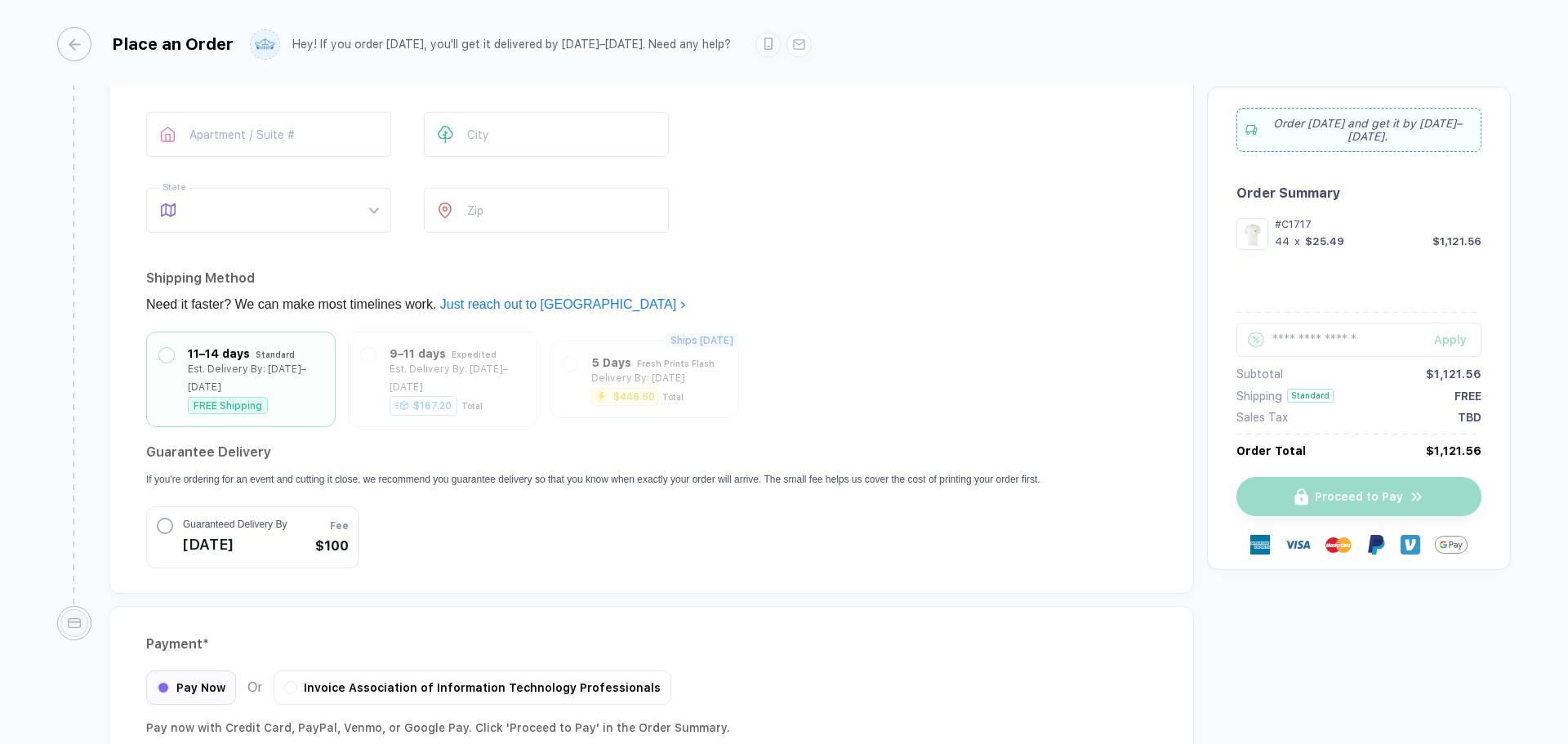
scroll to position [1248, 0]
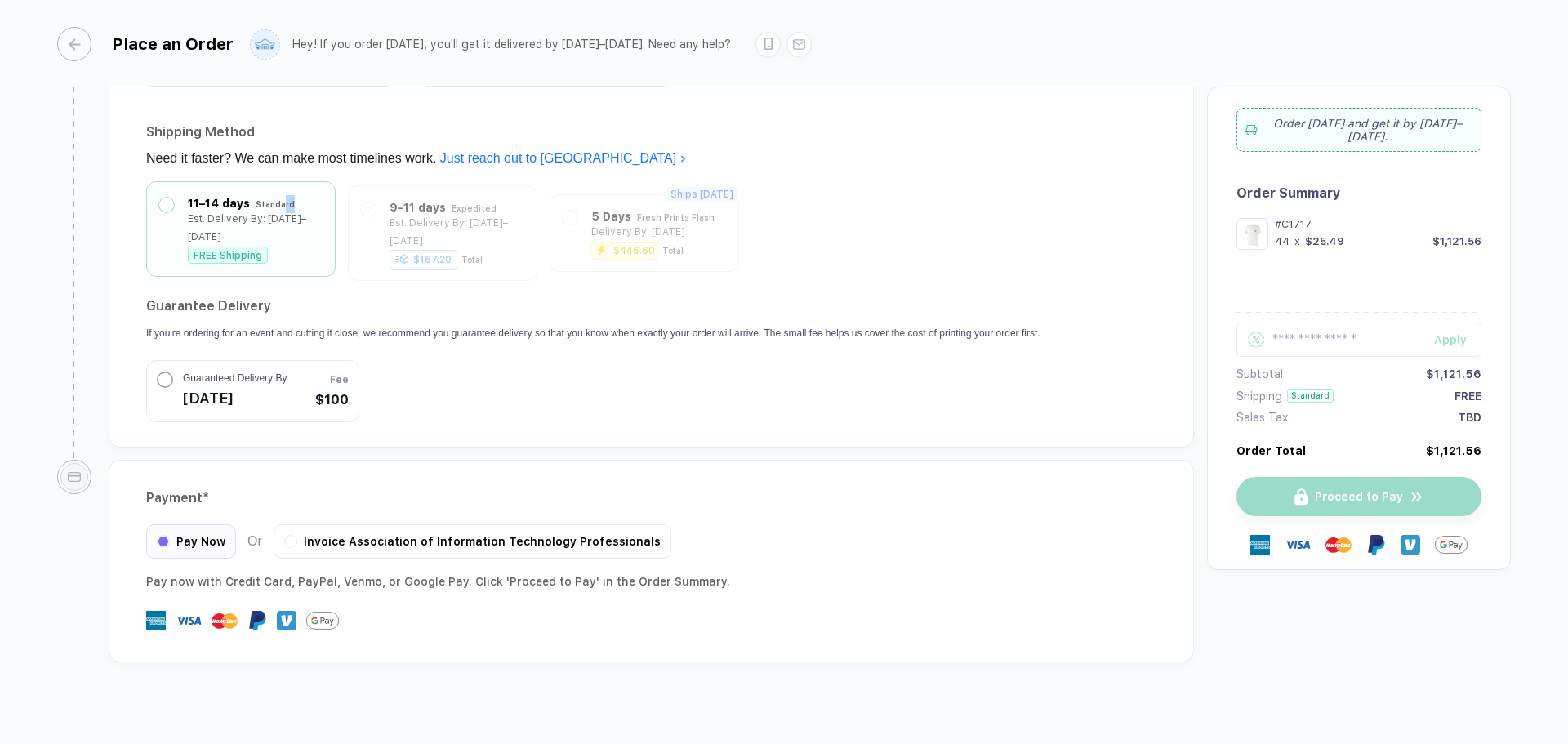
drag, startPoint x: 295, startPoint y: 214, endPoint x: 239, endPoint y: 213, distance: 56.0
click at [253, 213] on div "11–14 days Standard Est. Delivery By: [DATE]–[DATE] FREE Shipping" at bounding box center [254, 229] width 134 height 69
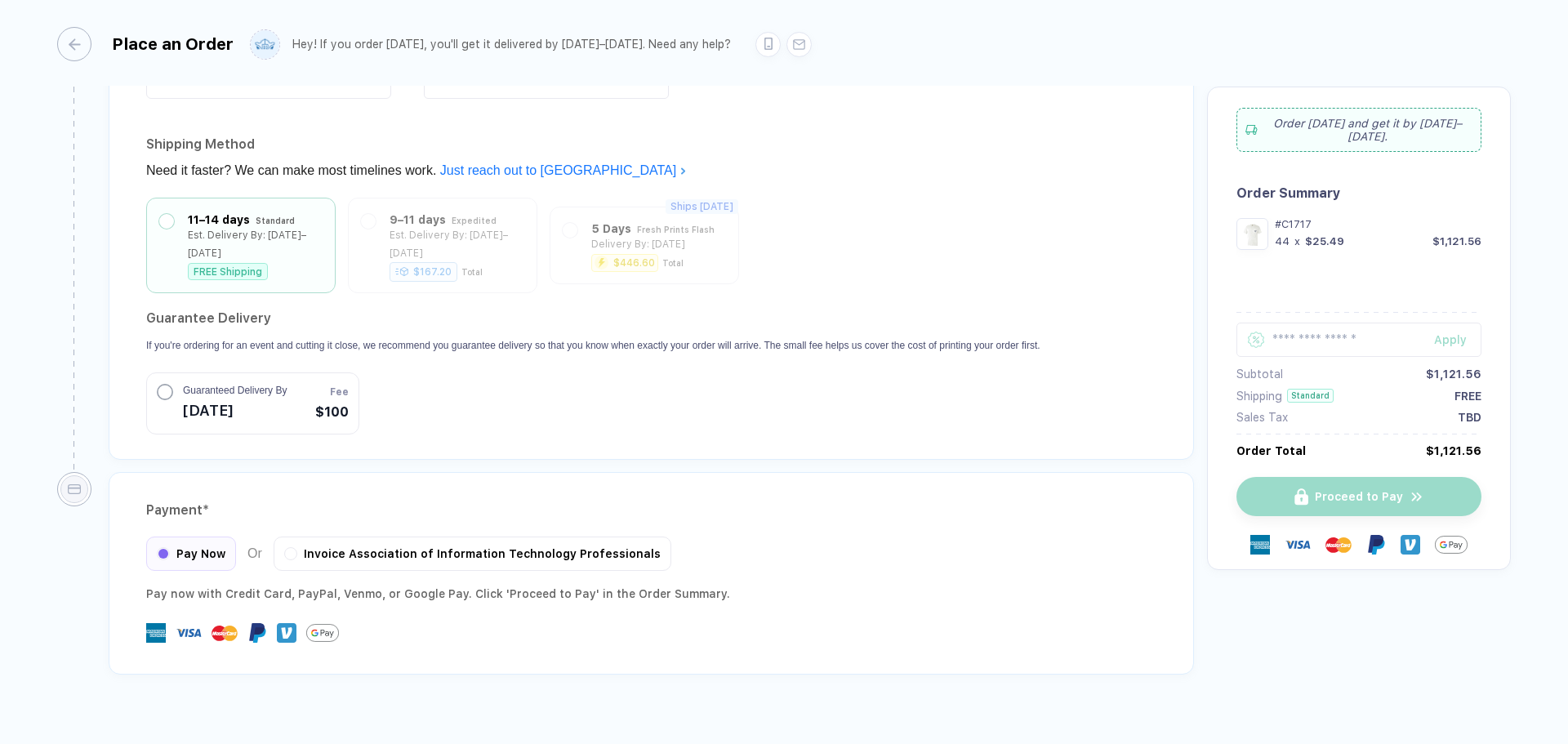
click at [435, 312] on header "Guarantee Delivery If you're ordering for an event and cutting it close, we rec…" at bounding box center [593, 329] width 894 height 48
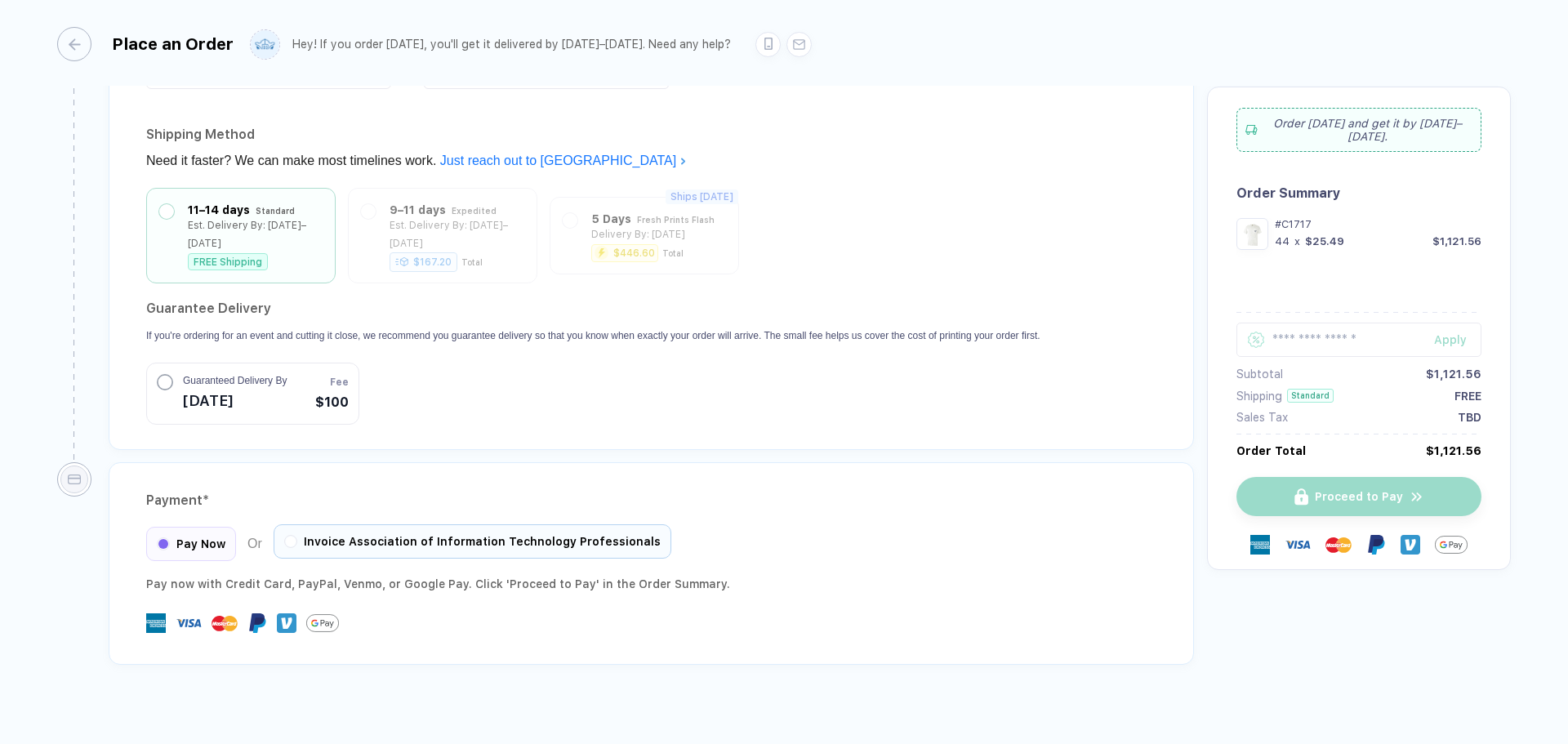
scroll to position [1260, 0]
